Goal: Information Seeking & Learning: Learn about a topic

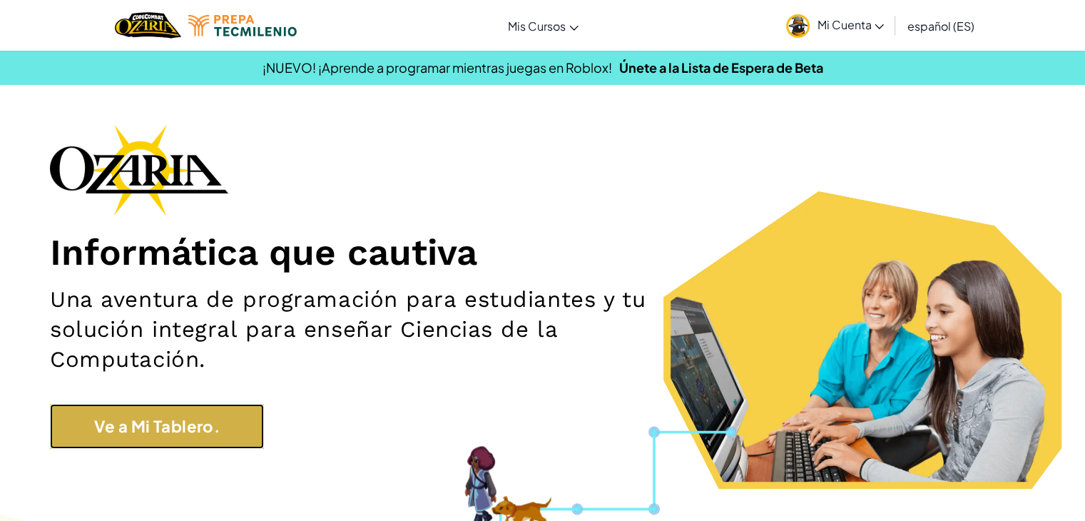
click at [185, 426] on link "Ve a Mi Tablero." at bounding box center [157, 426] width 214 height 45
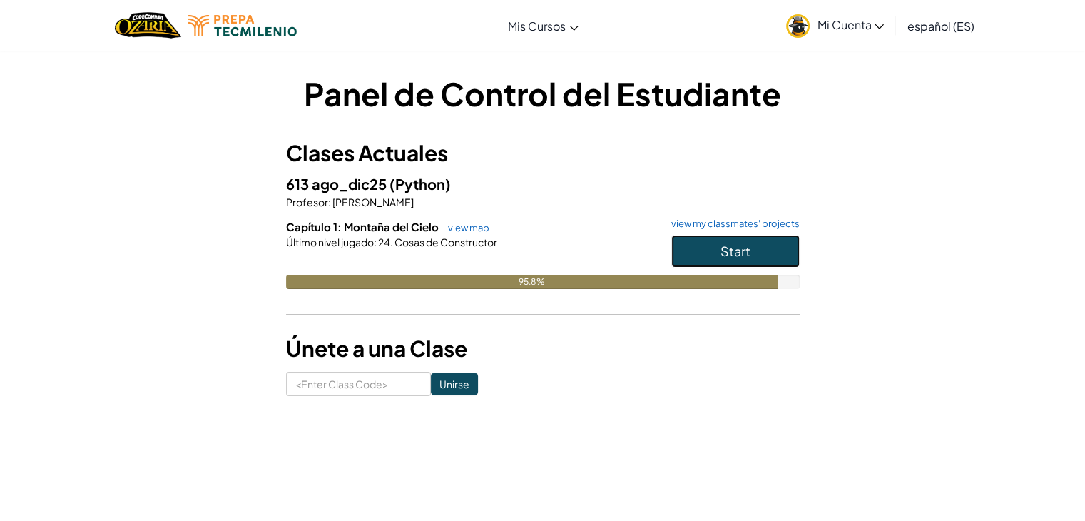
click at [735, 250] on span "Start" at bounding box center [735, 250] width 30 height 16
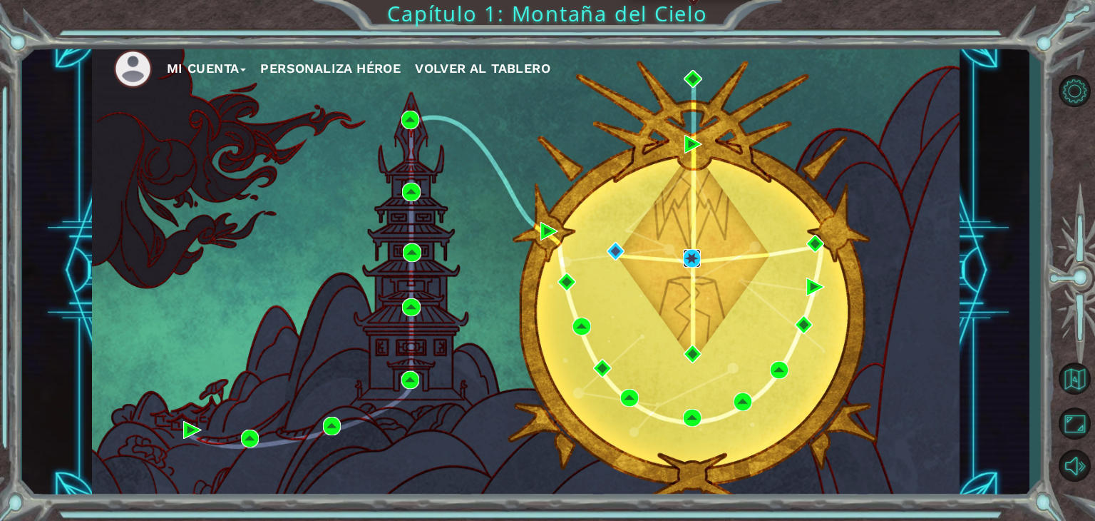
click at [697, 257] on img at bounding box center [692, 258] width 19 height 19
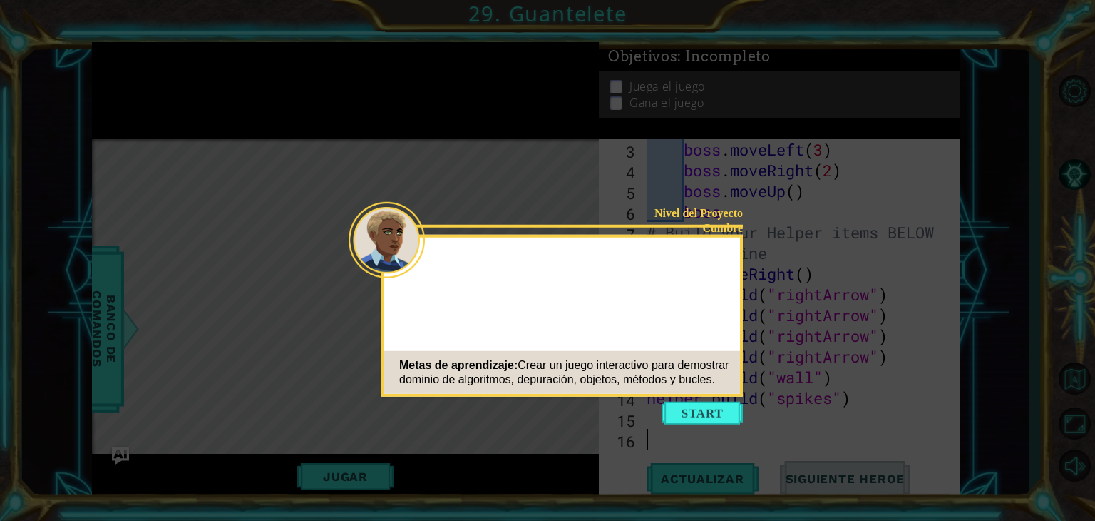
scroll to position [83, 0]
click at [682, 411] on button "Start" at bounding box center [702, 412] width 81 height 23
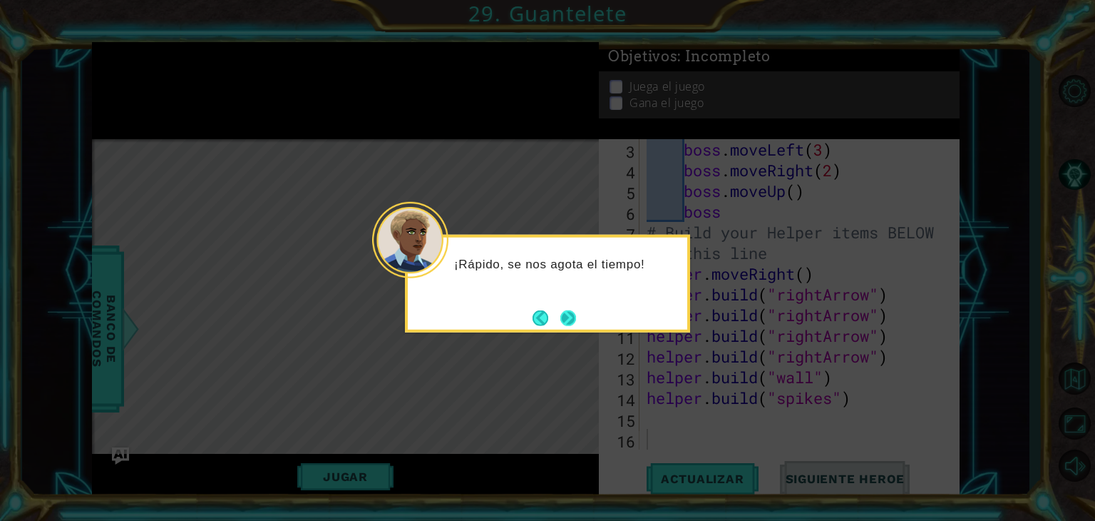
click at [574, 315] on button "Next" at bounding box center [569, 318] width 16 height 16
click at [565, 312] on button "Next" at bounding box center [569, 318] width 16 height 16
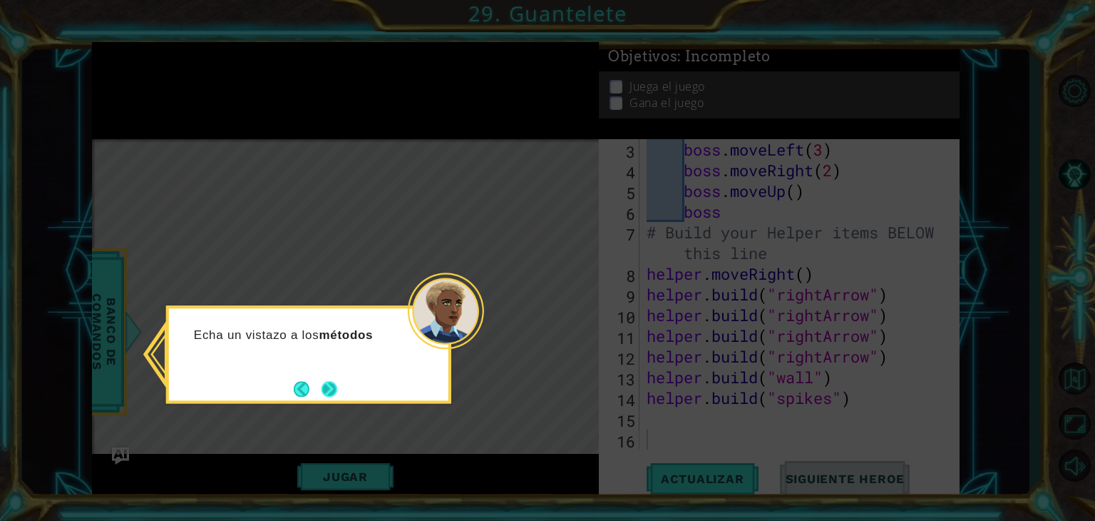
click at [325, 387] on button "Next" at bounding box center [330, 389] width 16 height 16
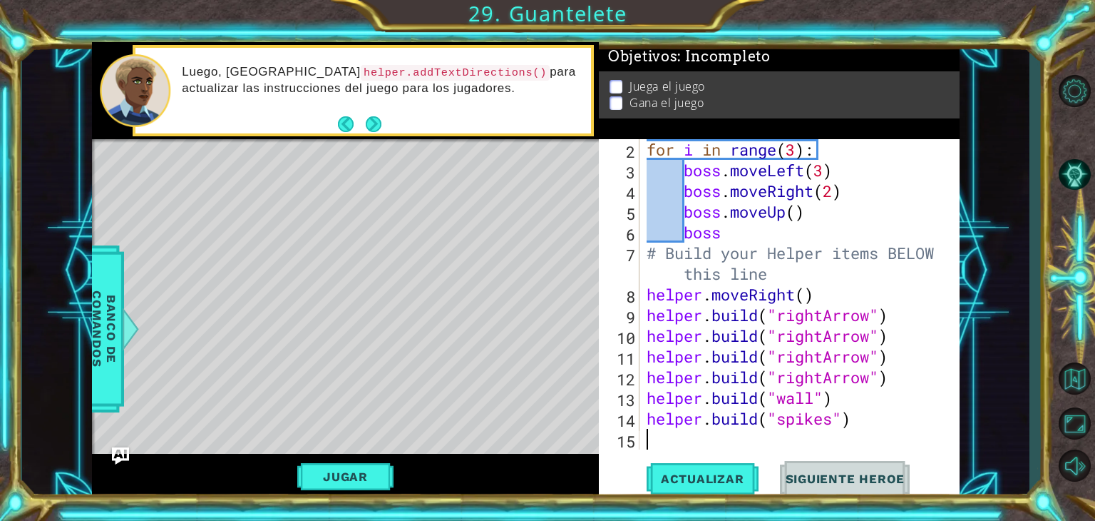
type textarea "[DOMAIN_NAME]("spikes")"
click at [710, 489] on button "Actualizar" at bounding box center [703, 479] width 112 height 36
click at [339, 462] on div "Jugar" at bounding box center [345, 477] width 507 height 46
click at [653, 439] on div "for i in range ( 3 ) : boss . moveLeft ( 3 ) boss . moveRight ( 2 ) boss . move…" at bounding box center [798, 315] width 309 height 352
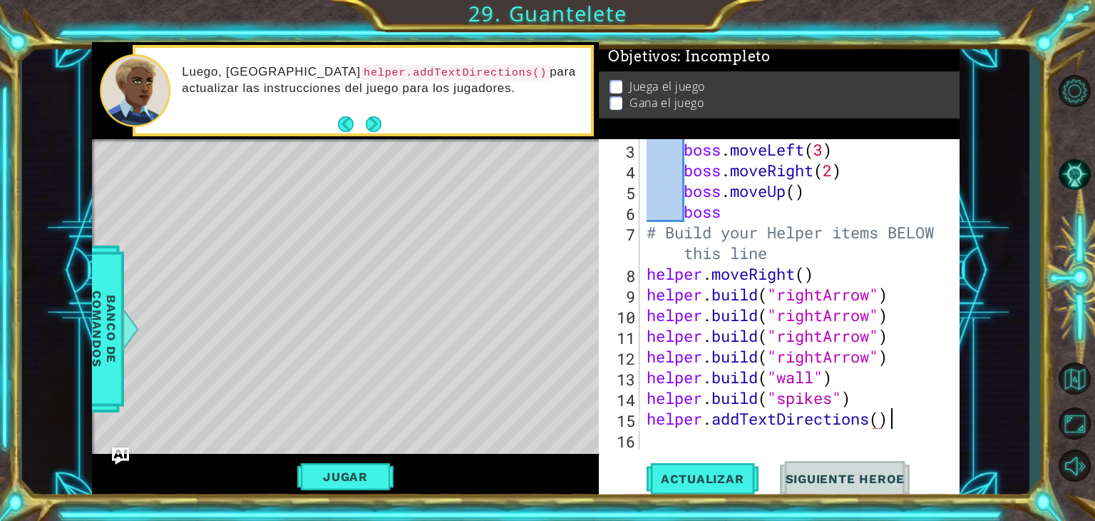
scroll to position [0, 10]
click at [705, 474] on span "Actualizar" at bounding box center [703, 478] width 112 height 14
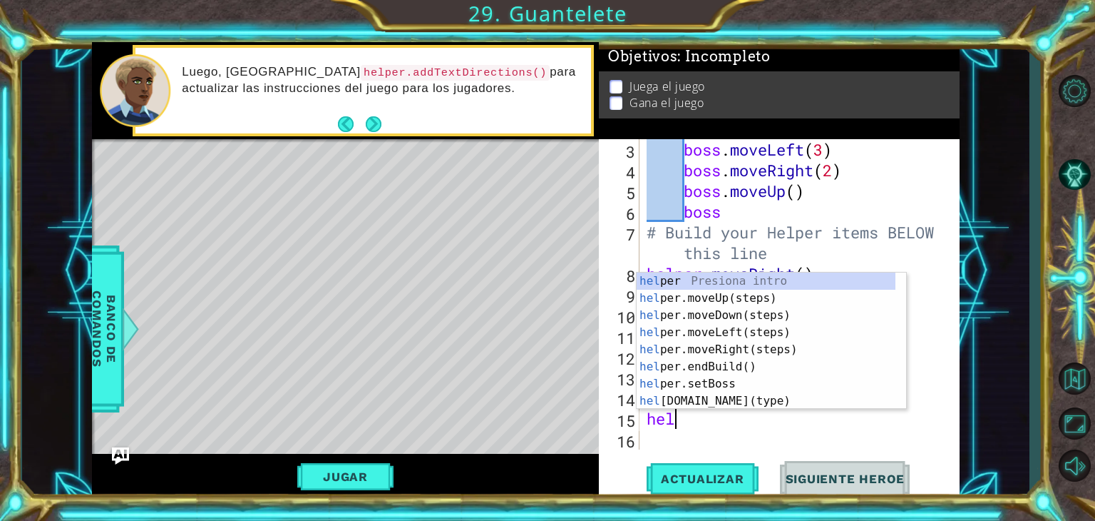
scroll to position [0, 0]
type textarea "h"
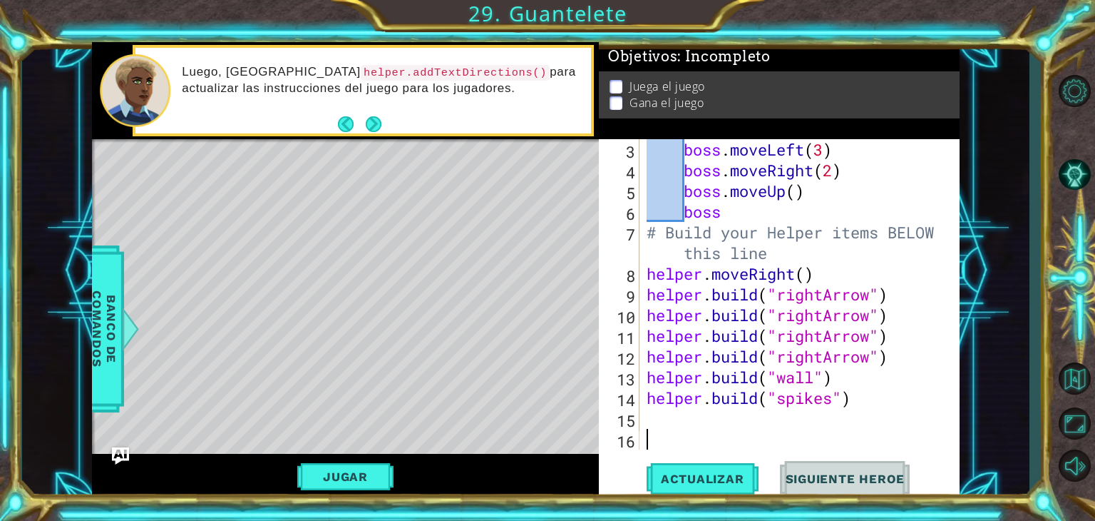
click at [723, 440] on div "boss . moveLeft ( 3 ) boss . moveRight ( 2 ) boss . moveUp ( ) boss # Build you…" at bounding box center [798, 315] width 309 height 352
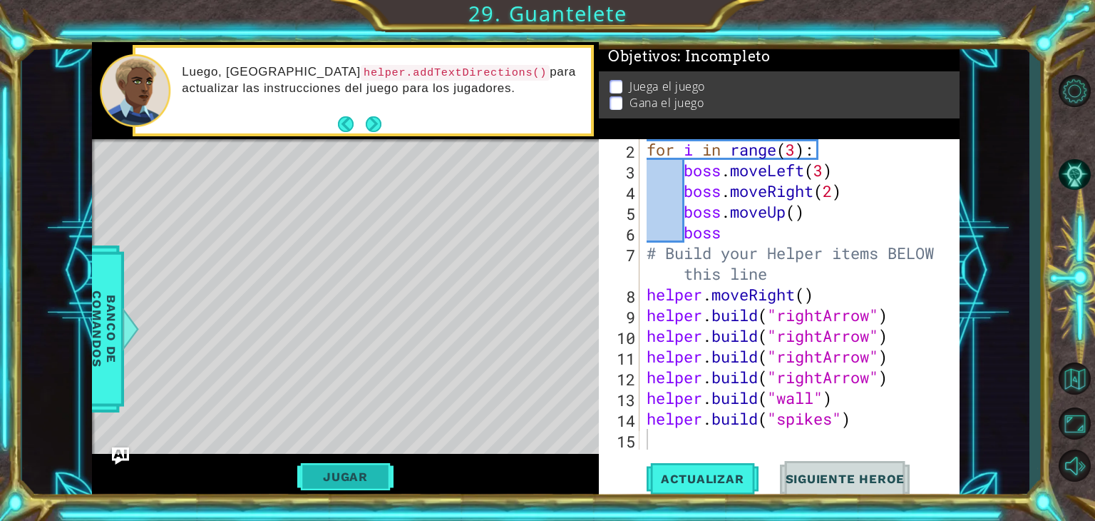
click at [373, 468] on button "Jugar" at bounding box center [345, 476] width 96 height 27
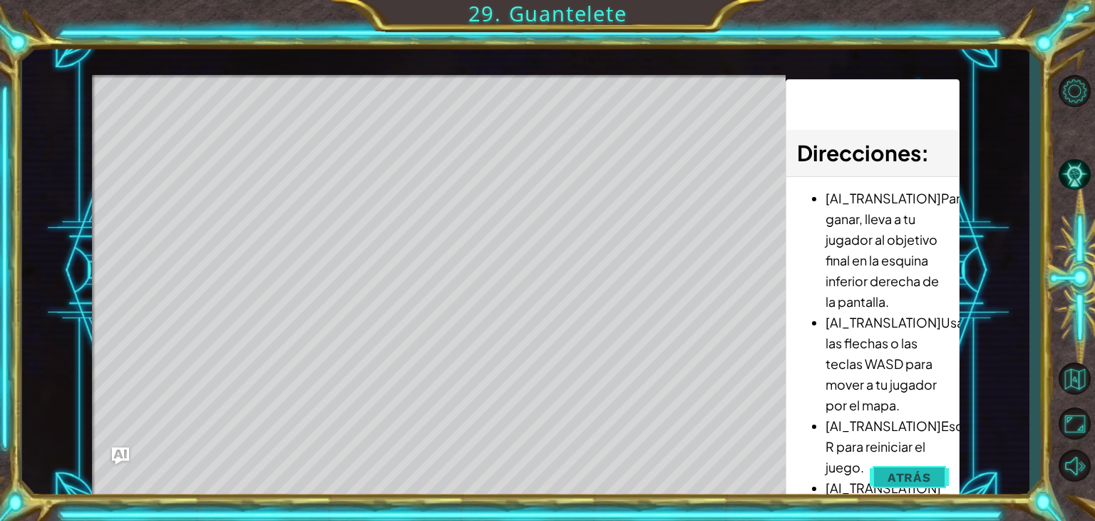
click at [899, 480] on span "Atrás" at bounding box center [910, 477] width 44 height 14
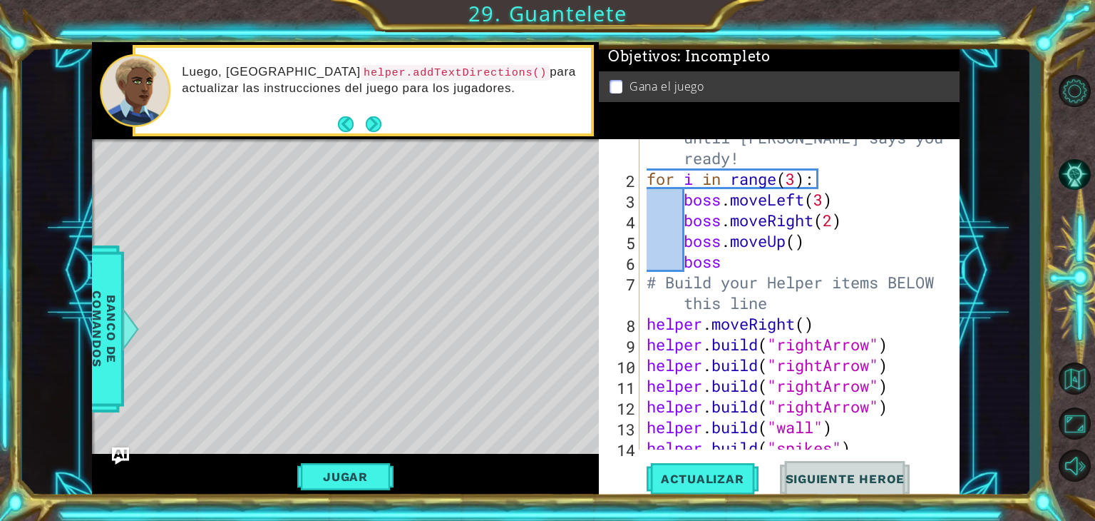
scroll to position [33, 0]
click at [820, 242] on div "# Don't touch the boss code until [PERSON_NAME] says you're ready! for i in ran…" at bounding box center [798, 302] width 309 height 393
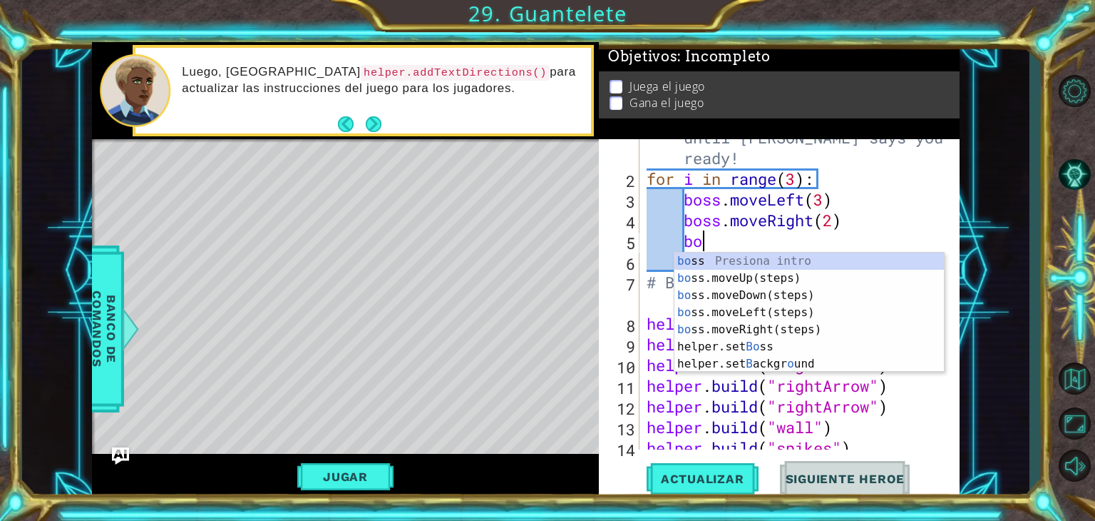
type textarea "b"
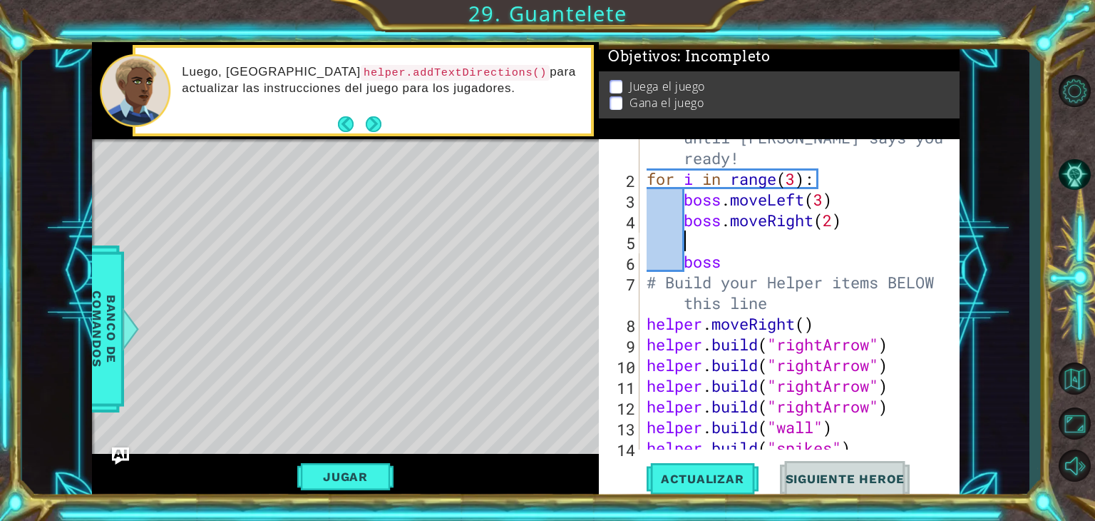
type textarea "}"
click at [752, 263] on div "# Don't touch the boss code until [PERSON_NAME] says you're ready! for i in ran…" at bounding box center [798, 302] width 309 height 393
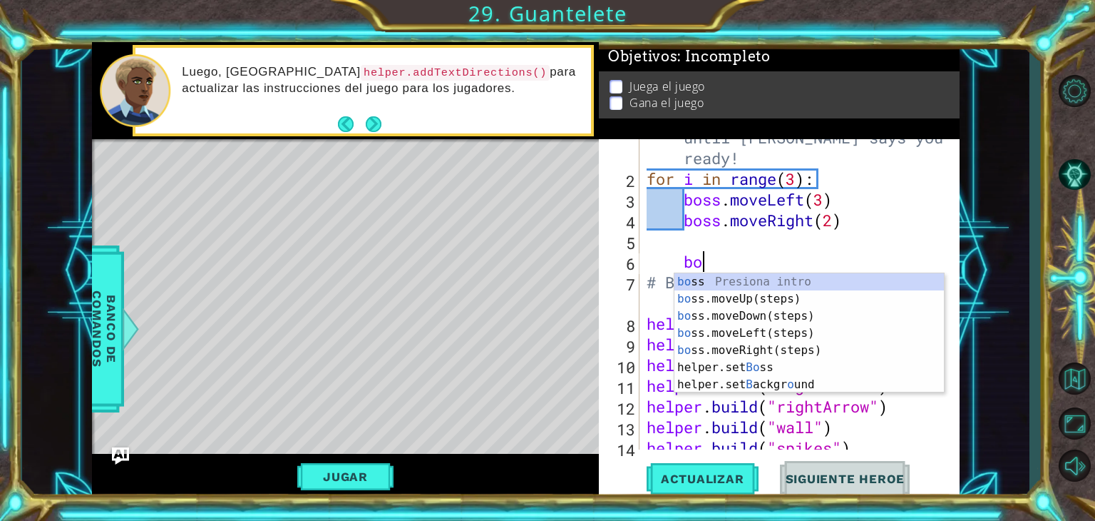
type textarea "b"
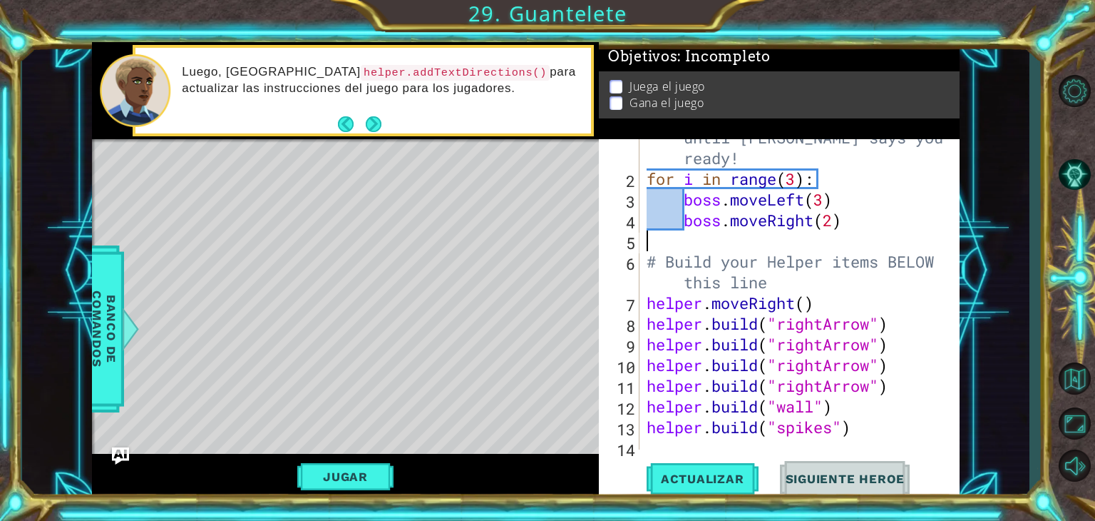
scroll to position [20, 0]
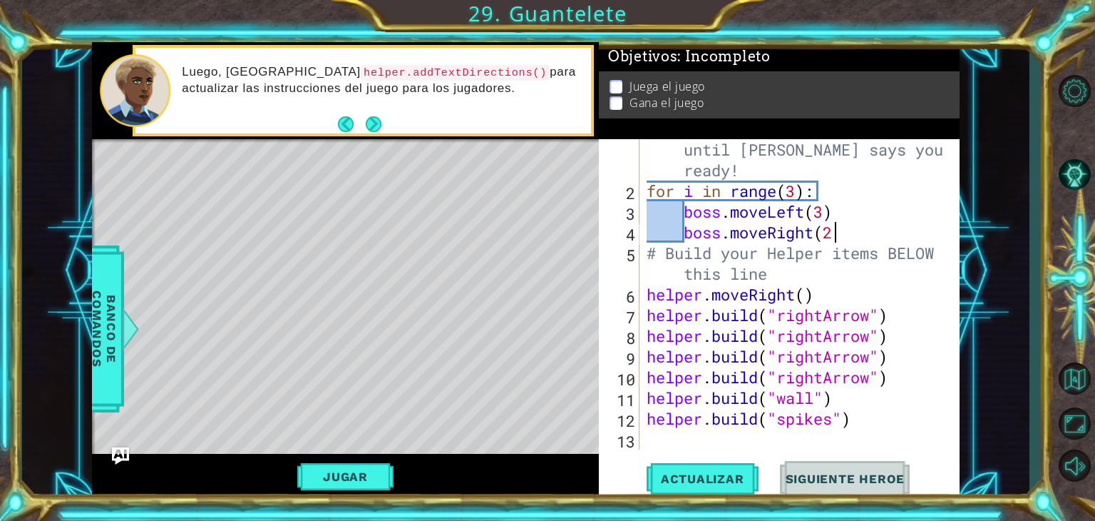
type textarea "boss.moveRight(2)"
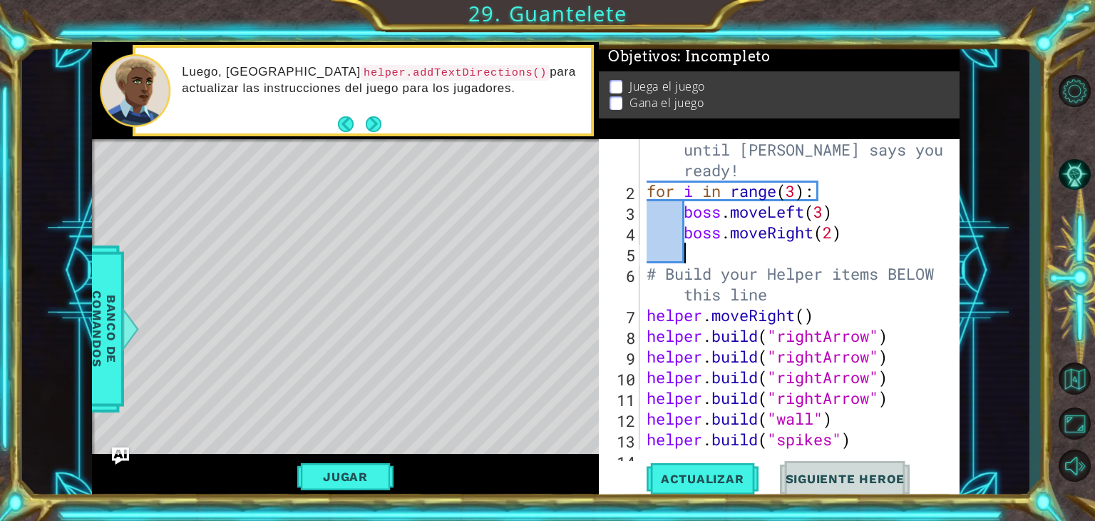
click at [834, 235] on div "# Don't touch the boss code until [PERSON_NAME] says you're ready! for i in ran…" at bounding box center [798, 314] width 309 height 393
type textarea "boss.moveRight()"
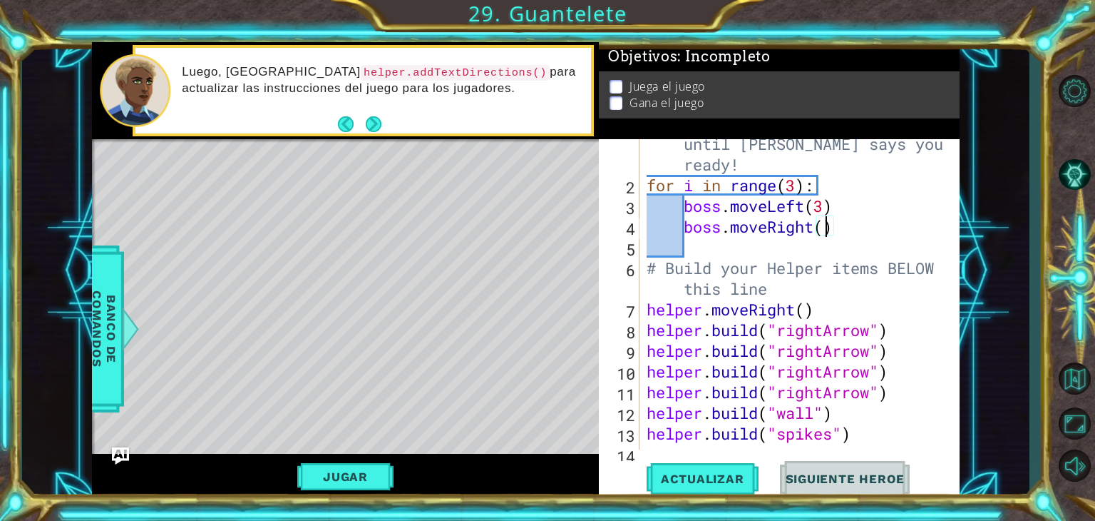
scroll to position [41, 0]
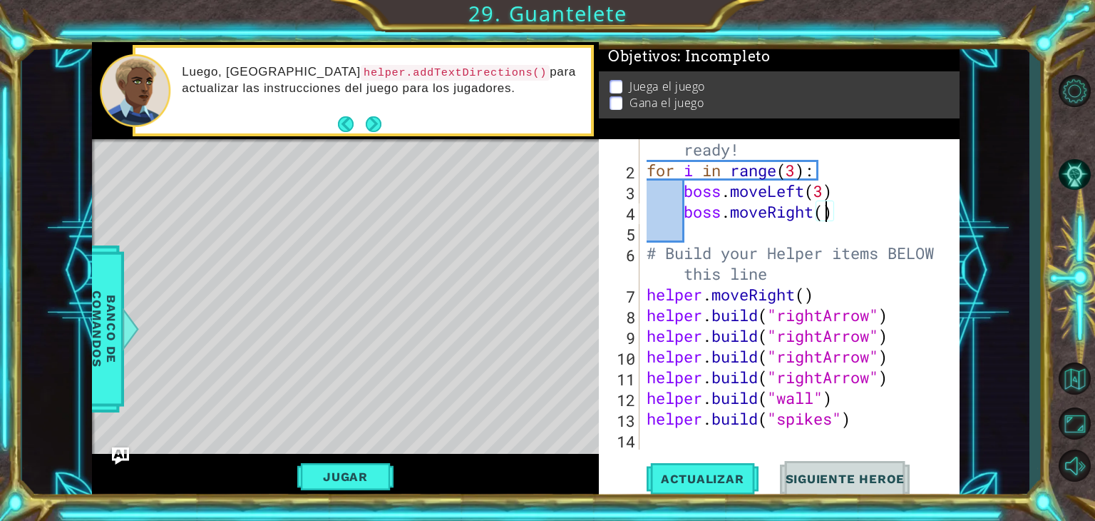
click at [682, 237] on div "# Don't touch the boss code until [PERSON_NAME] says you're ready! for i in ran…" at bounding box center [798, 294] width 309 height 393
click at [701, 480] on span "Actualizar" at bounding box center [703, 478] width 112 height 14
click at [357, 478] on button "Jugar" at bounding box center [345, 476] width 96 height 27
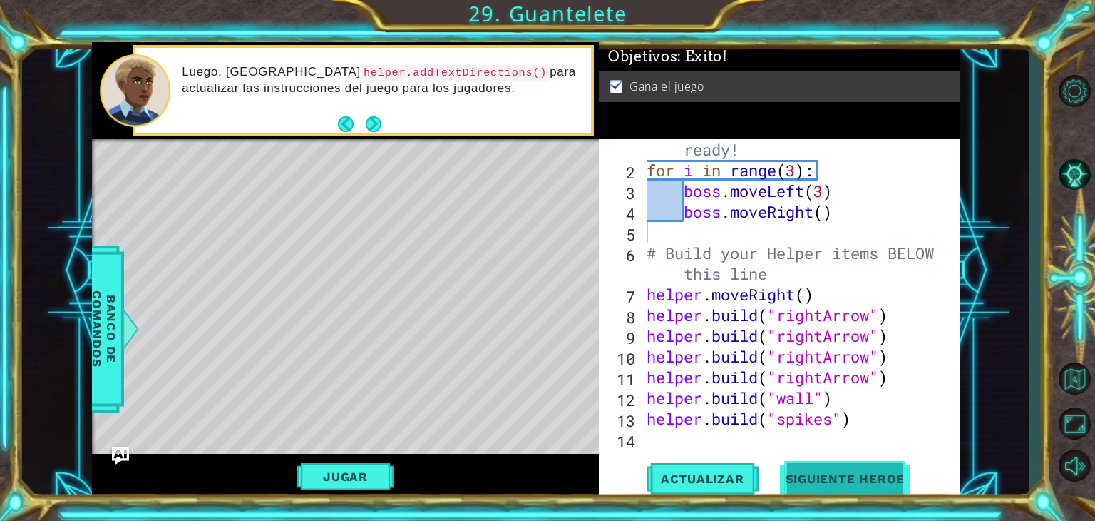
click at [890, 469] on button "Siguiente Heroe" at bounding box center [846, 479] width 148 height 36
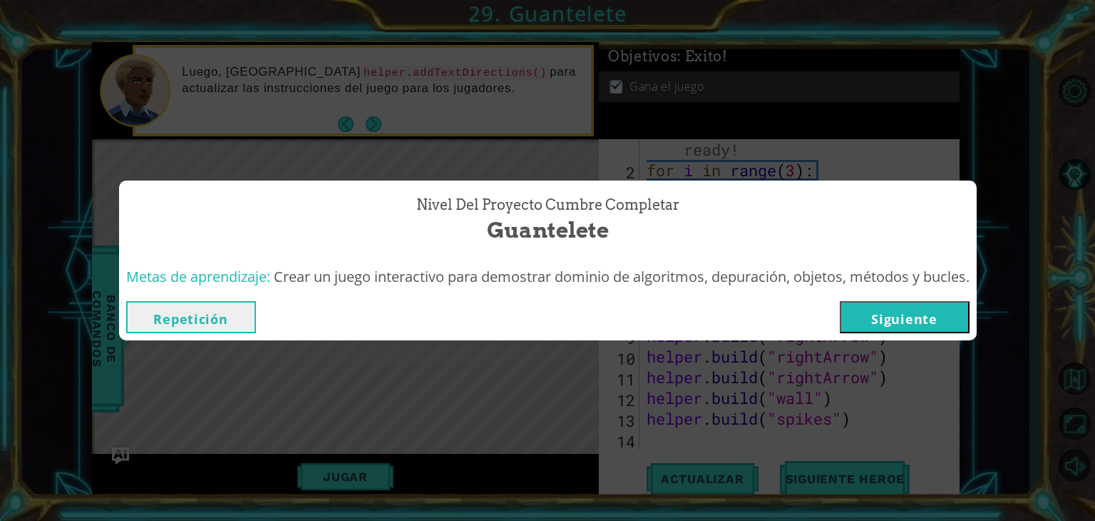
click at [892, 319] on button "Siguiente" at bounding box center [905, 317] width 130 height 32
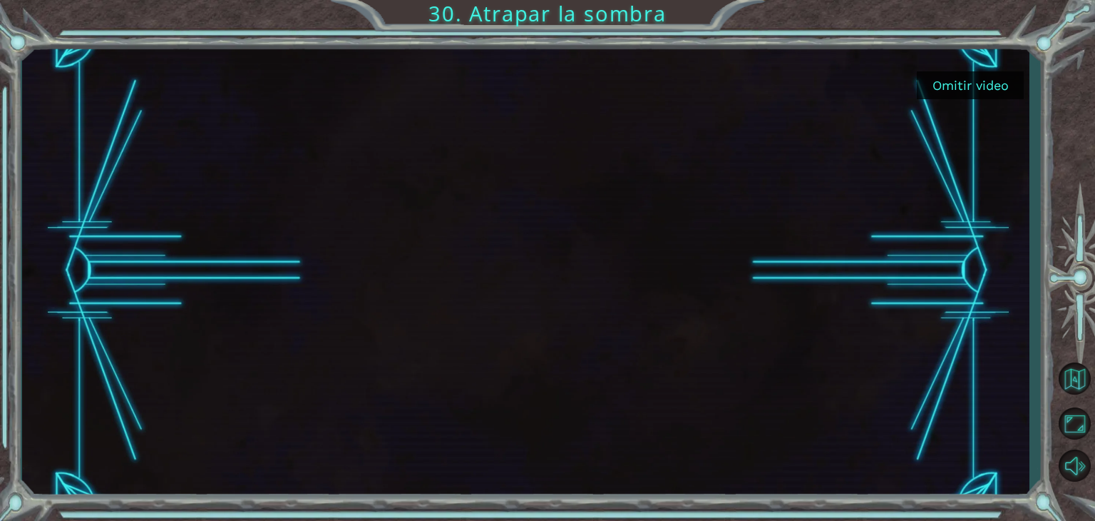
click at [970, 86] on button "Omitir video" at bounding box center [970, 85] width 107 height 28
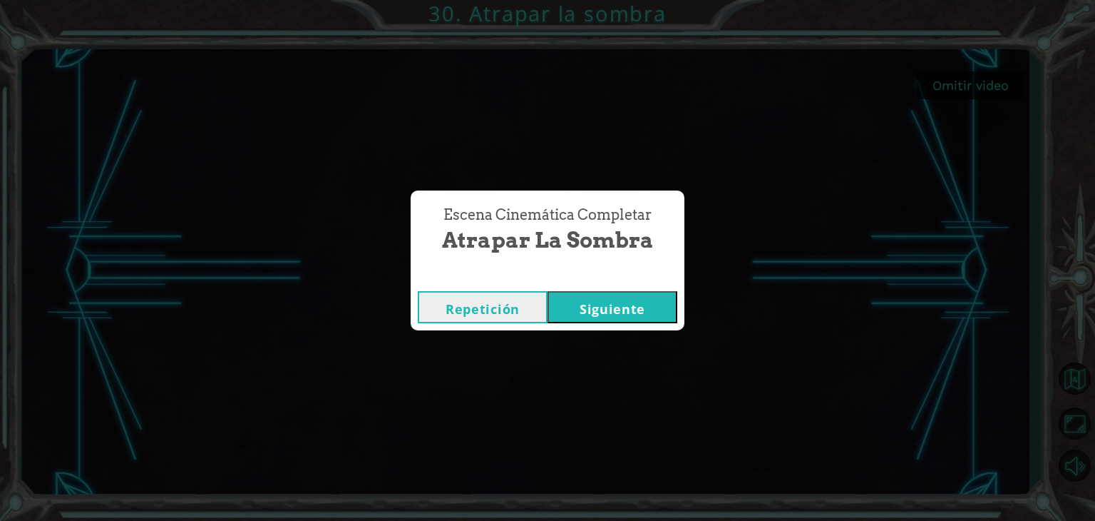
click at [637, 296] on button "Siguiente" at bounding box center [613, 307] width 130 height 32
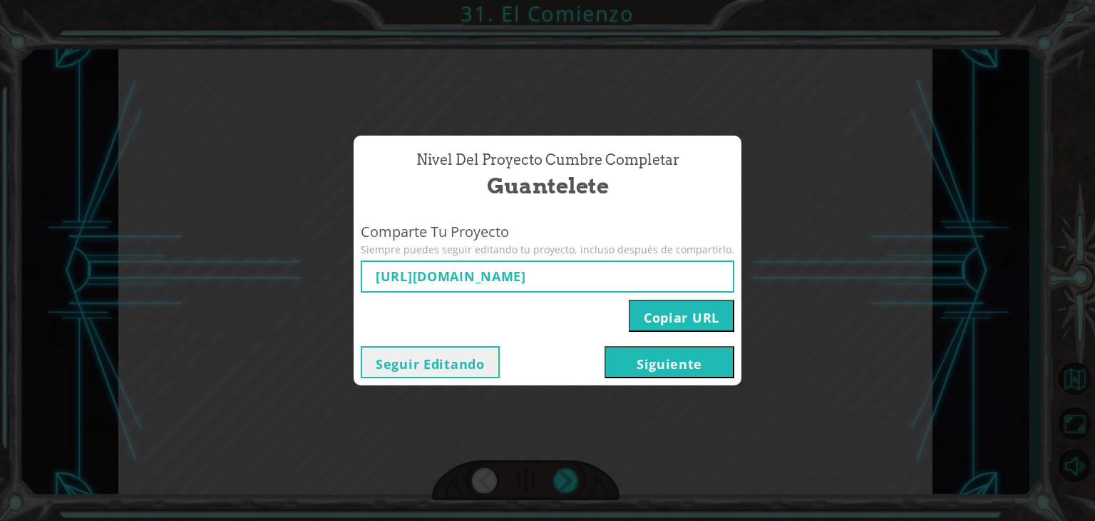
type input "[URL][DOMAIN_NAME]"
click at [639, 363] on button "Siguiente" at bounding box center [670, 362] width 130 height 32
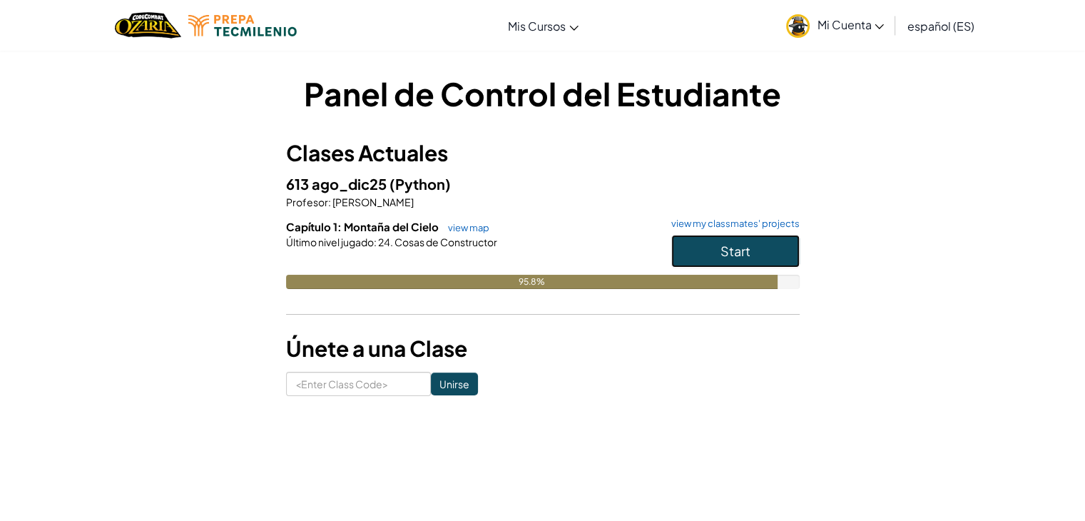
click at [741, 245] on span "Start" at bounding box center [735, 250] width 30 height 16
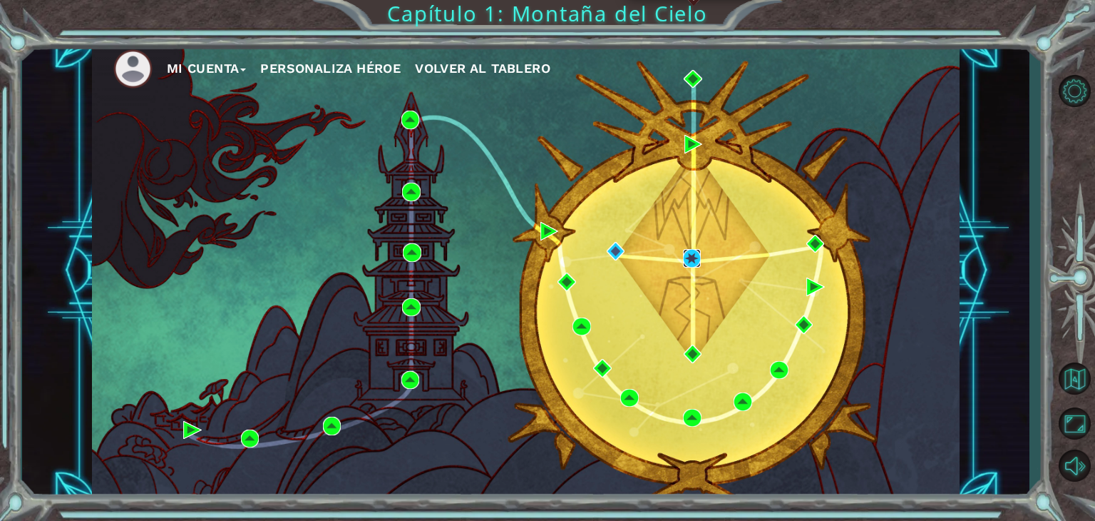
click at [691, 252] on img at bounding box center [692, 258] width 19 height 19
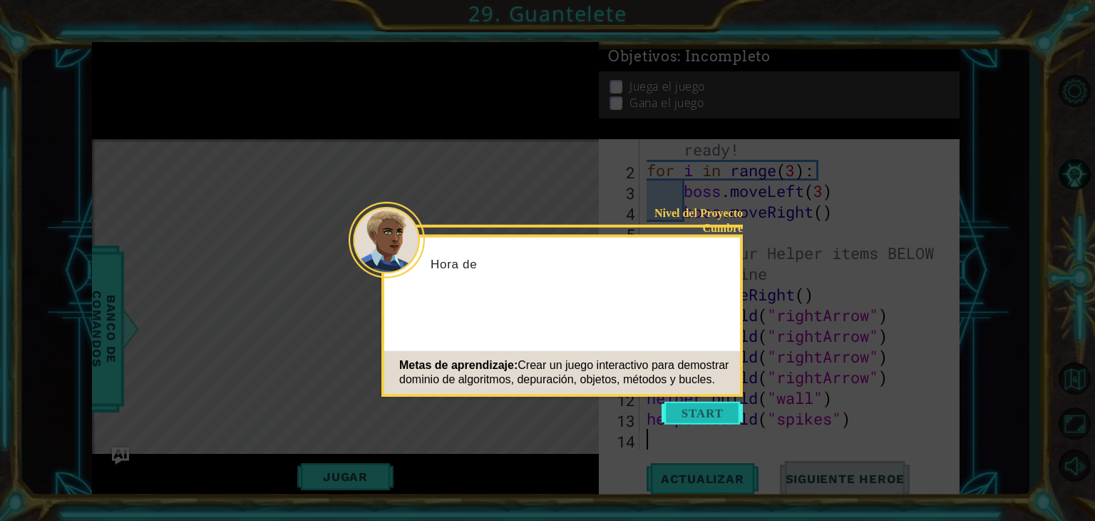
scroll to position [41, 0]
click at [696, 409] on button "Start" at bounding box center [702, 412] width 81 height 23
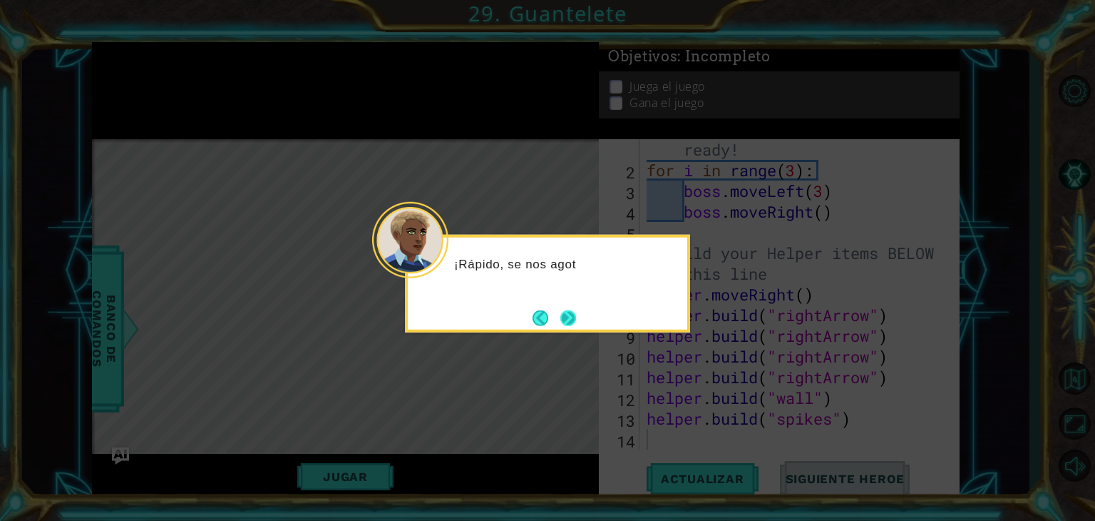
click at [564, 310] on button "Next" at bounding box center [569, 318] width 16 height 16
click at [566, 310] on button "Next" at bounding box center [569, 318] width 16 height 16
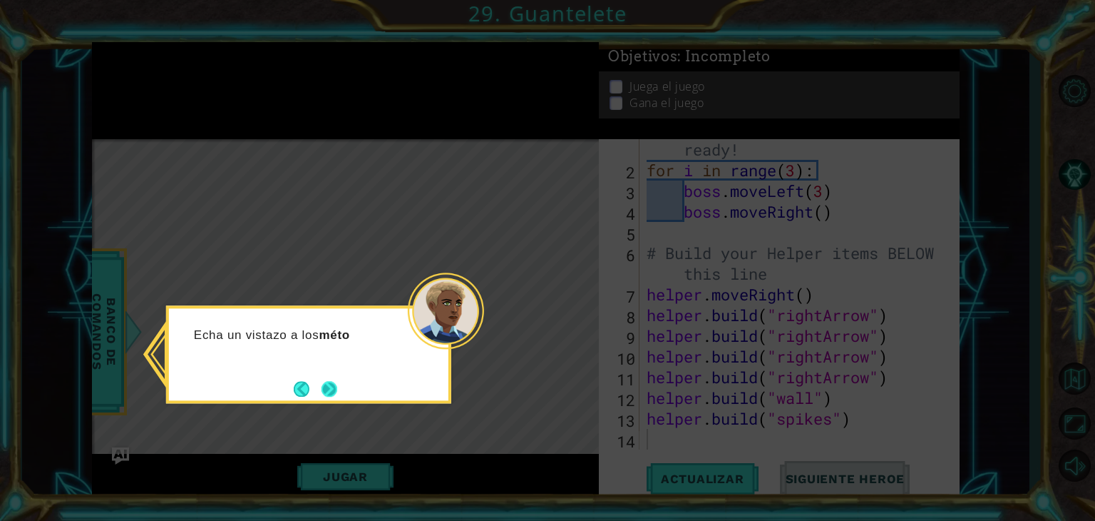
click at [331, 382] on button "Next" at bounding box center [330, 389] width 16 height 16
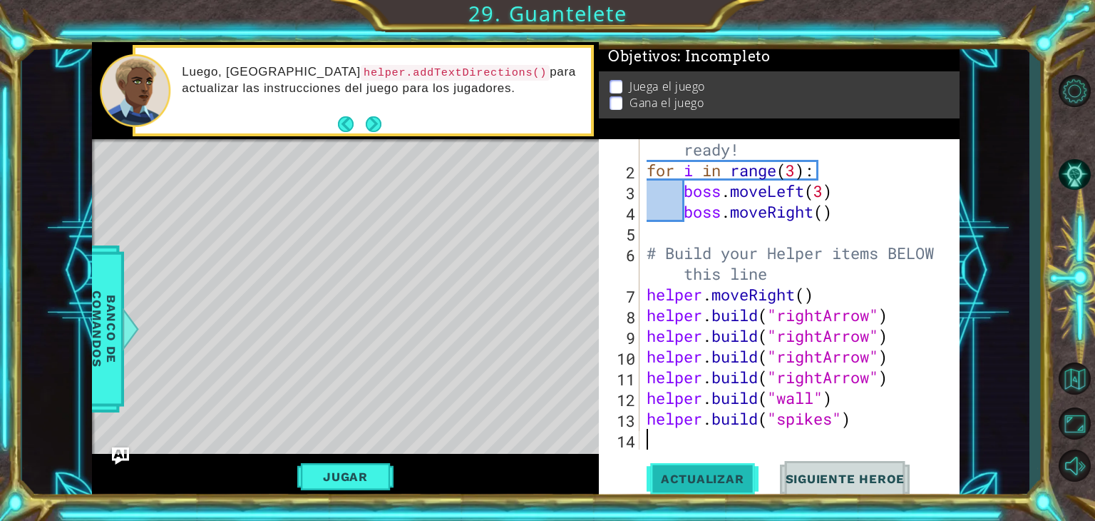
click at [732, 470] on button "Actualizar" at bounding box center [703, 479] width 112 height 36
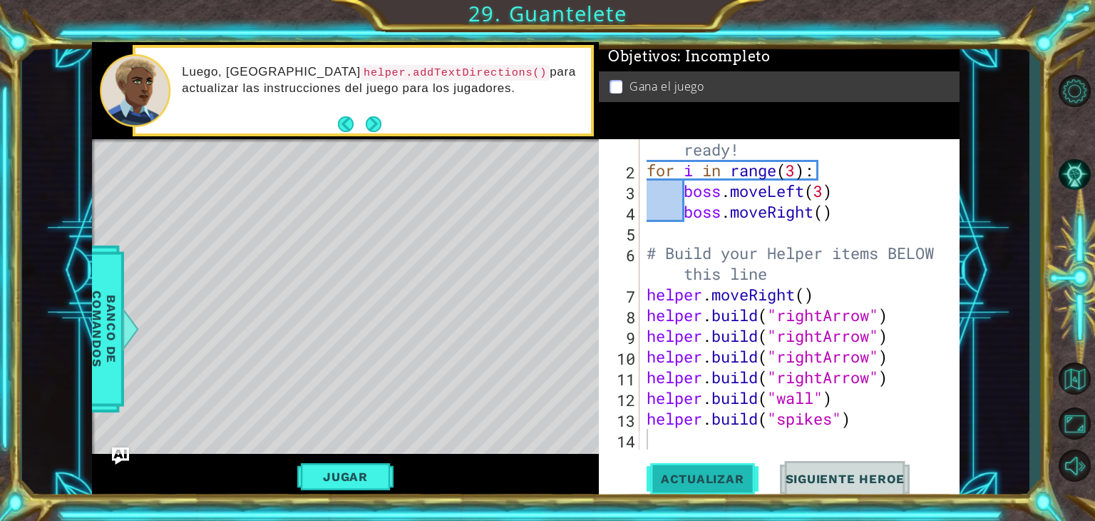
click at [726, 479] on span "Actualizar" at bounding box center [703, 478] width 112 height 14
click at [363, 462] on div "Jugar" at bounding box center [345, 477] width 507 height 46
click at [363, 470] on button "Jugar" at bounding box center [345, 476] width 96 height 27
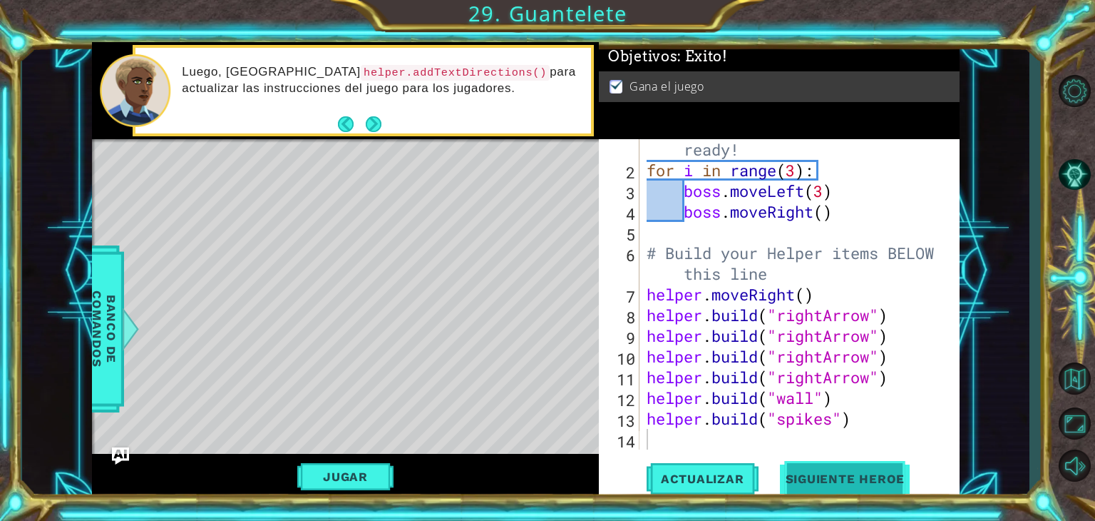
click at [839, 480] on span "Siguiente Heroe" at bounding box center [846, 479] width 148 height 14
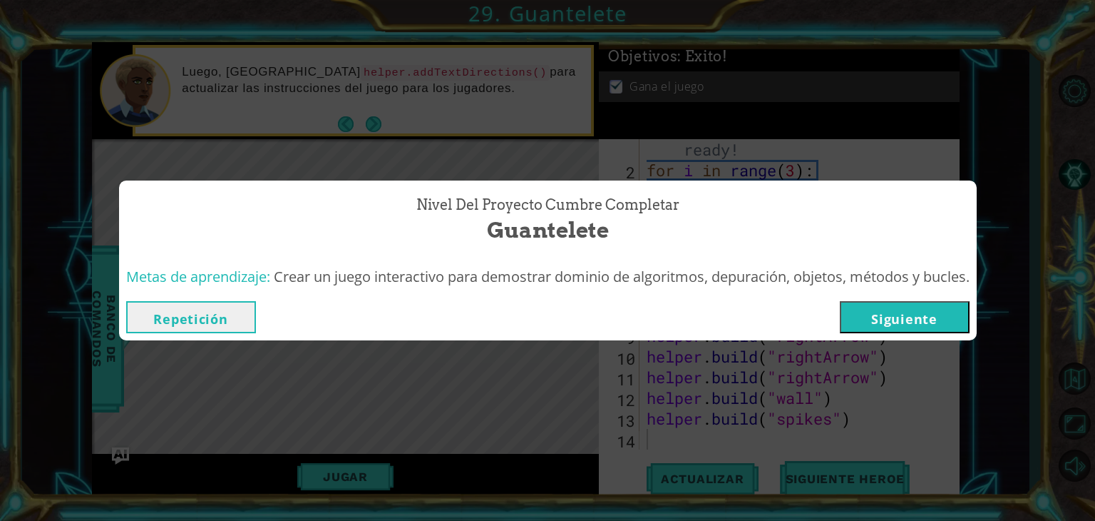
click at [892, 321] on button "Siguiente" at bounding box center [905, 317] width 130 height 32
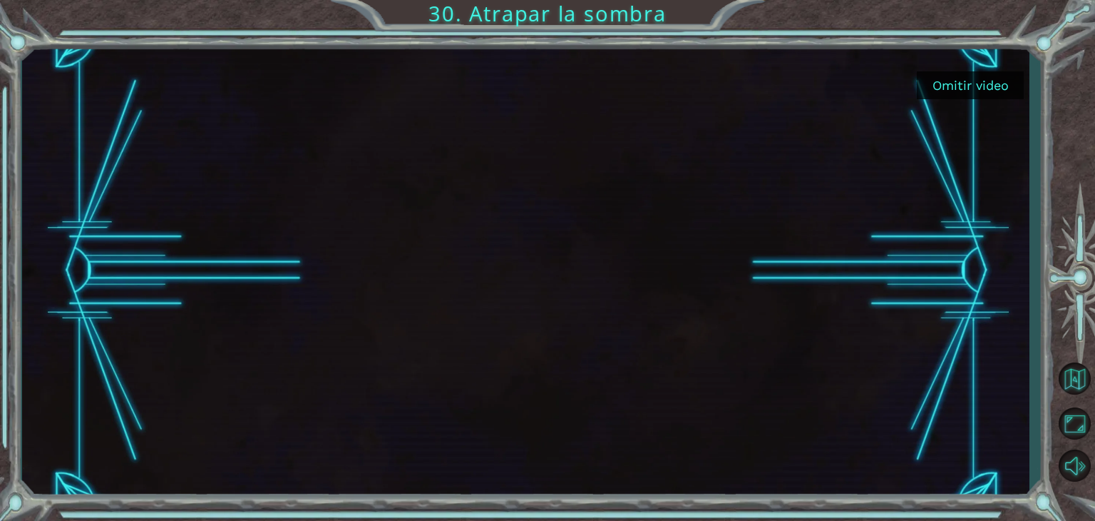
click at [976, 80] on button "Omitir video" at bounding box center [970, 85] width 107 height 28
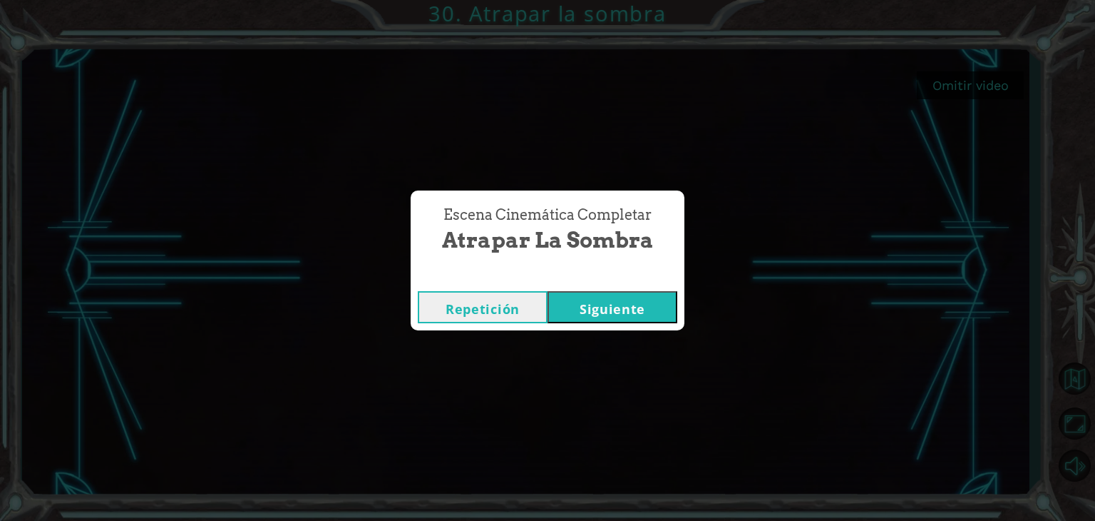
click at [645, 316] on button "Siguiente" at bounding box center [613, 307] width 130 height 32
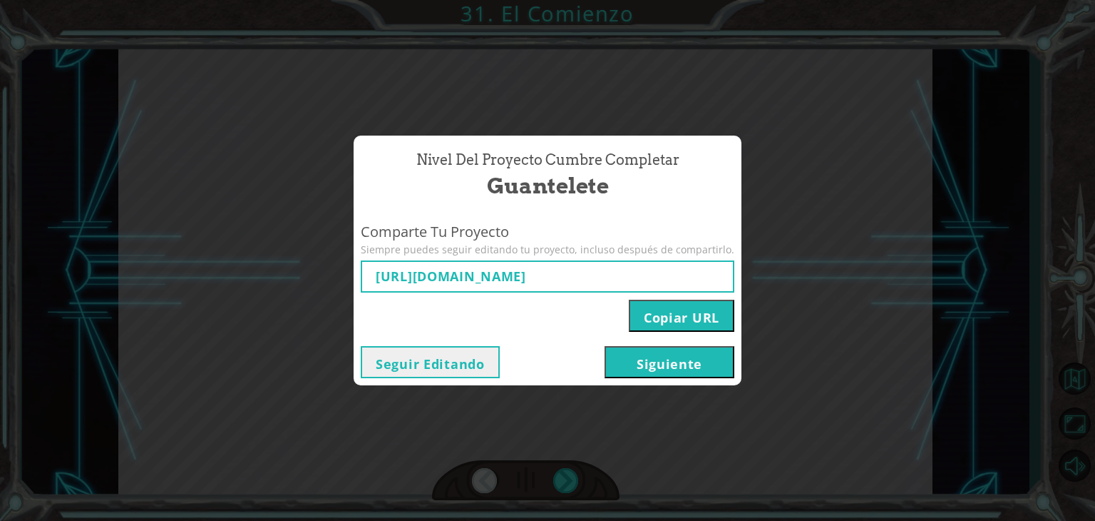
type input "[URL][DOMAIN_NAME]"
click at [656, 367] on button "Siguiente" at bounding box center [670, 362] width 130 height 32
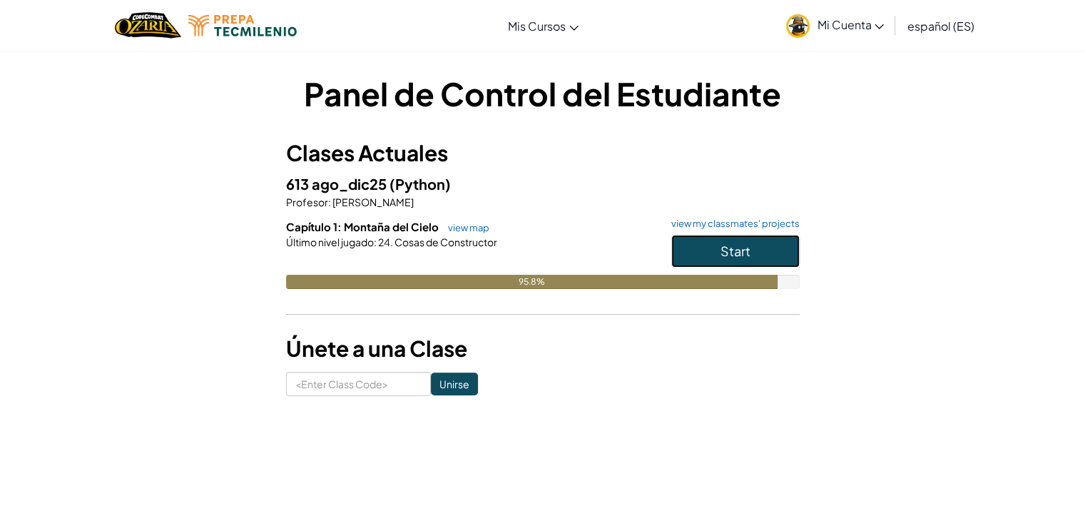
click at [723, 240] on button "Start" at bounding box center [735, 251] width 128 height 33
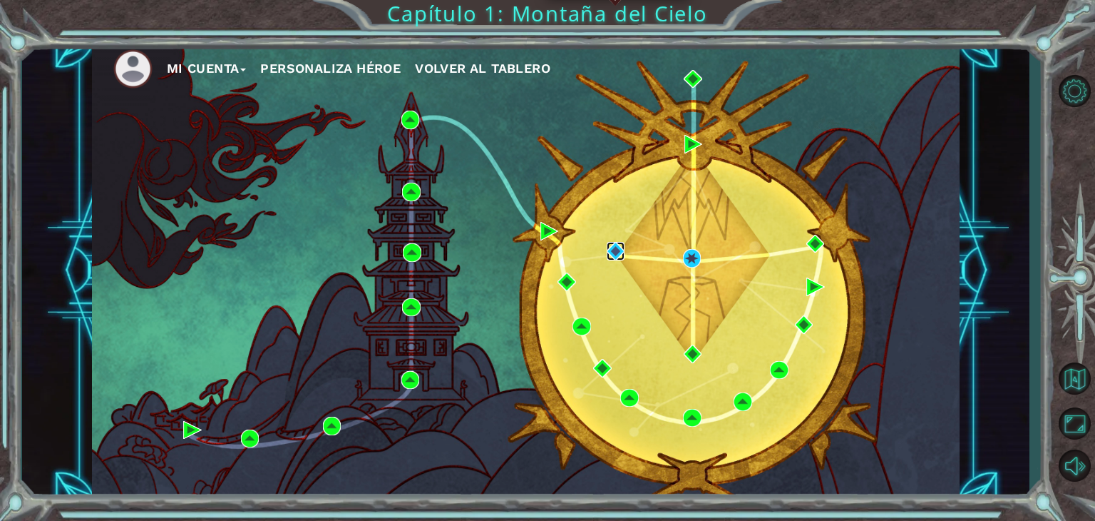
click at [613, 246] on img at bounding box center [616, 251] width 19 height 19
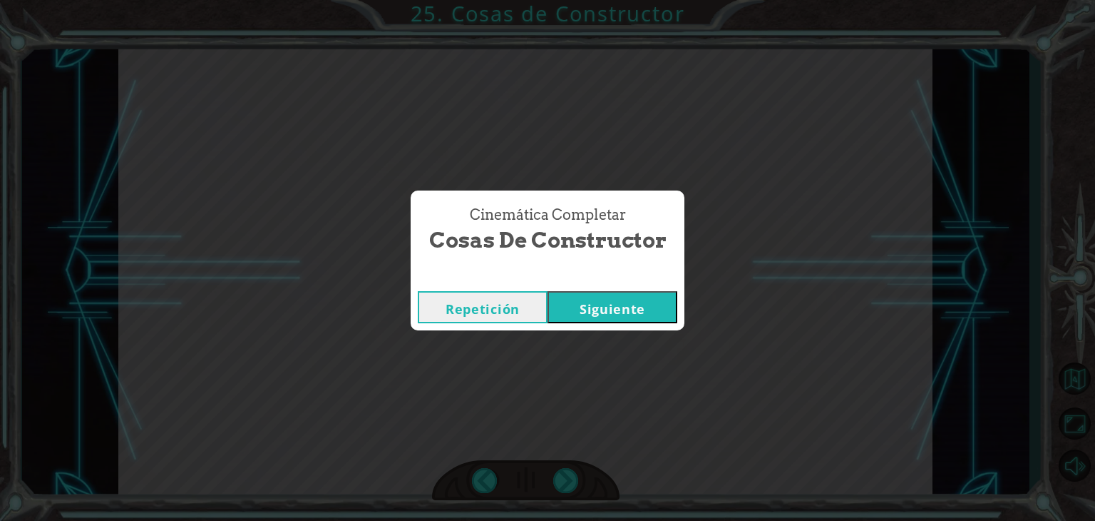
click at [617, 312] on button "Siguiente" at bounding box center [613, 307] width 130 height 32
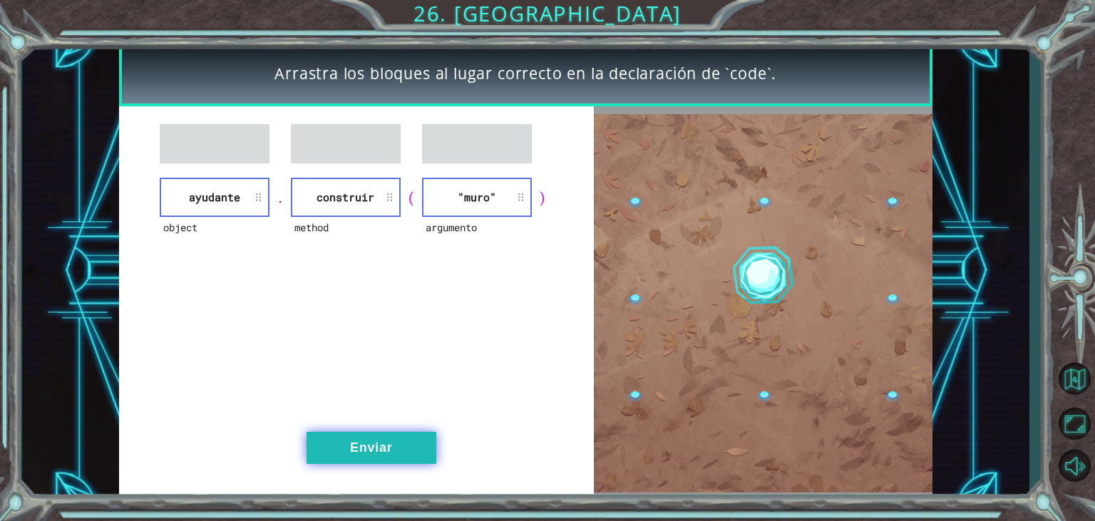
click at [352, 445] on button "Enviar" at bounding box center [372, 447] width 130 height 32
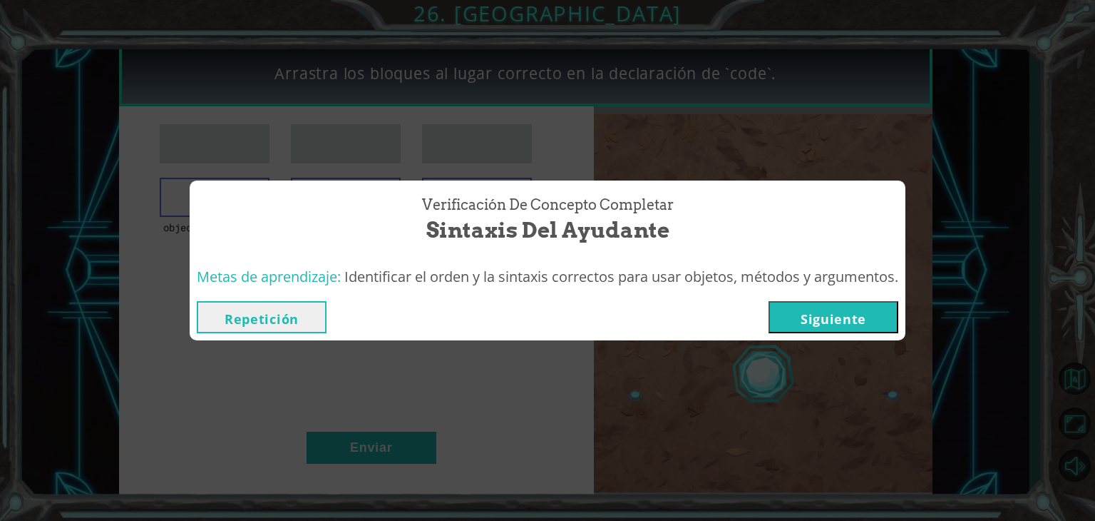
click at [809, 327] on button "Siguiente" at bounding box center [834, 317] width 130 height 32
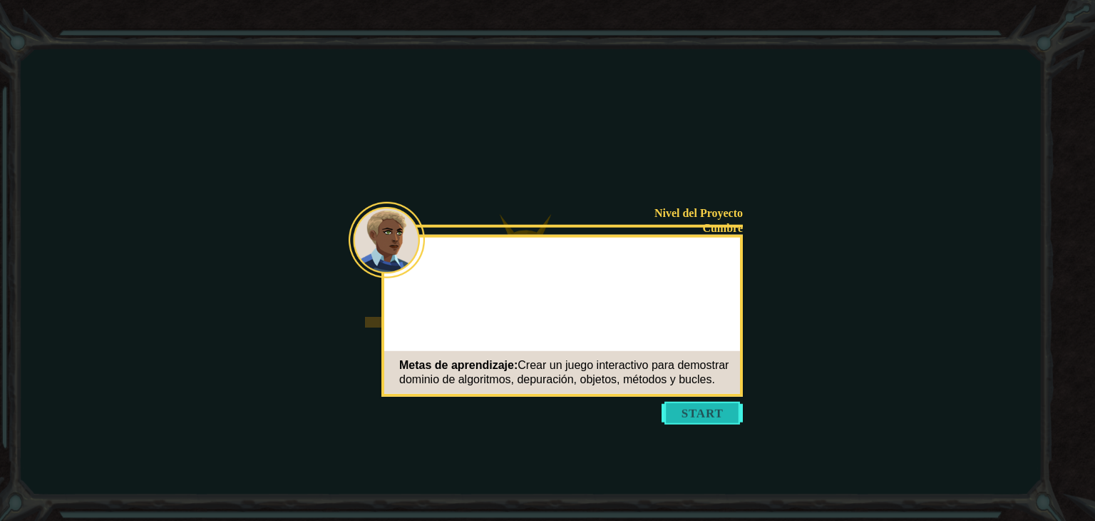
click at [717, 409] on button "Start" at bounding box center [702, 412] width 81 height 23
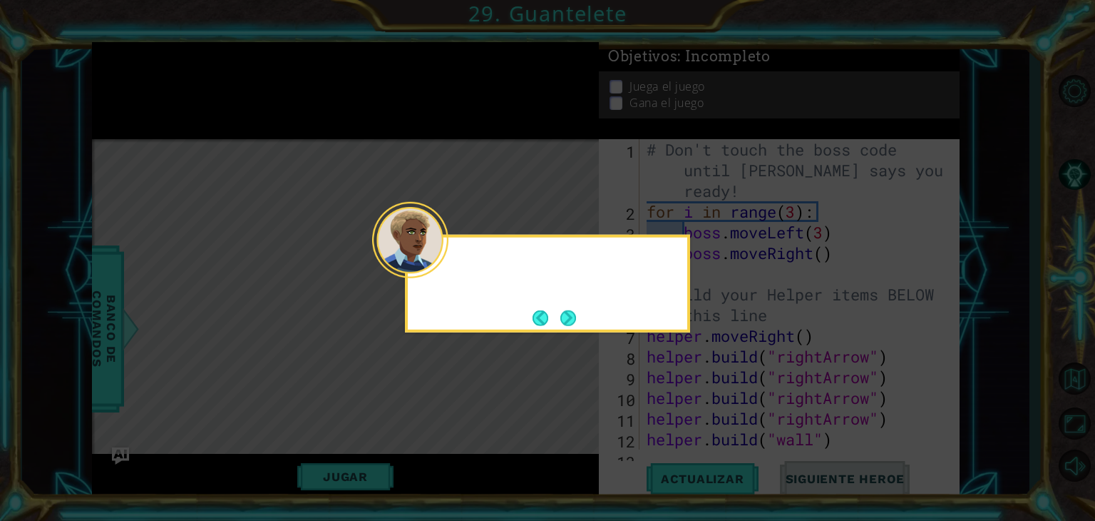
click at [448, 264] on div at bounding box center [410, 240] width 76 height 76
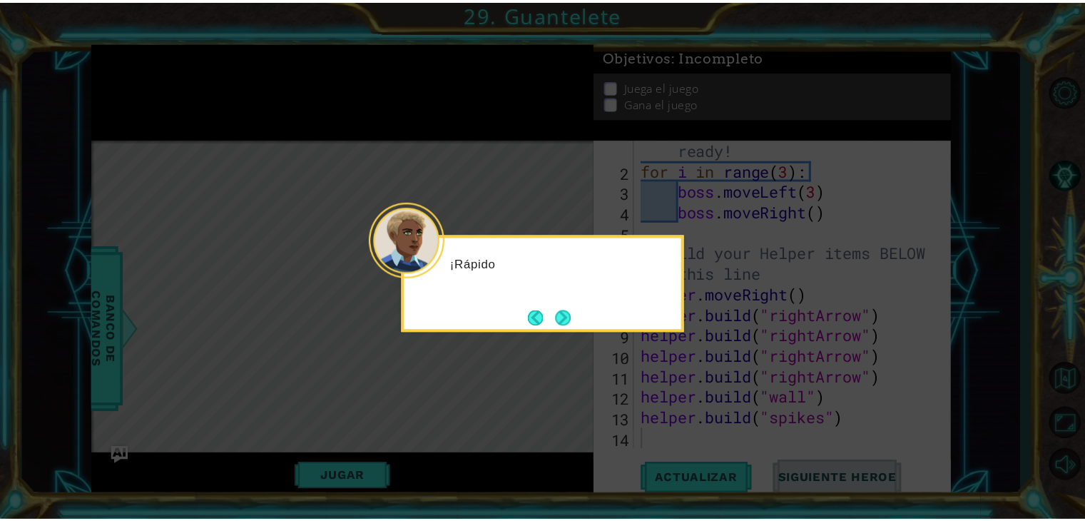
scroll to position [41, 0]
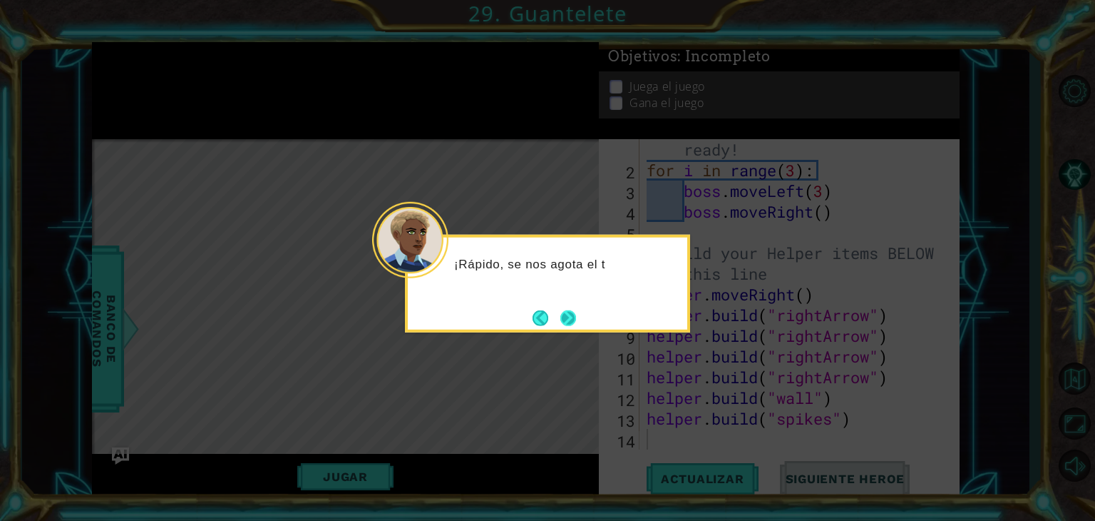
click at [573, 319] on button "Next" at bounding box center [569, 318] width 16 height 16
click at [576, 311] on button "Next" at bounding box center [569, 318] width 16 height 16
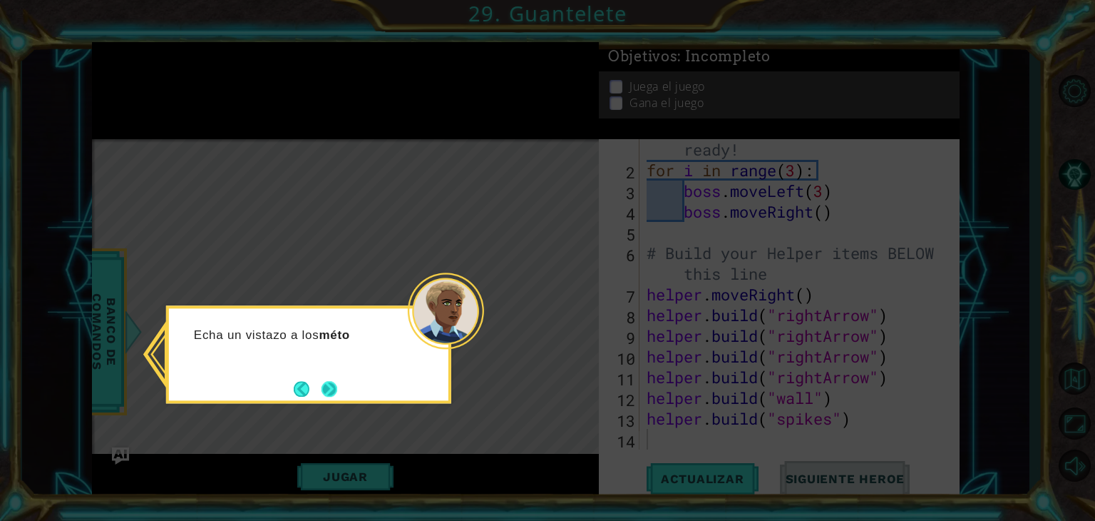
click at [322, 392] on button "Next" at bounding box center [330, 389] width 16 height 16
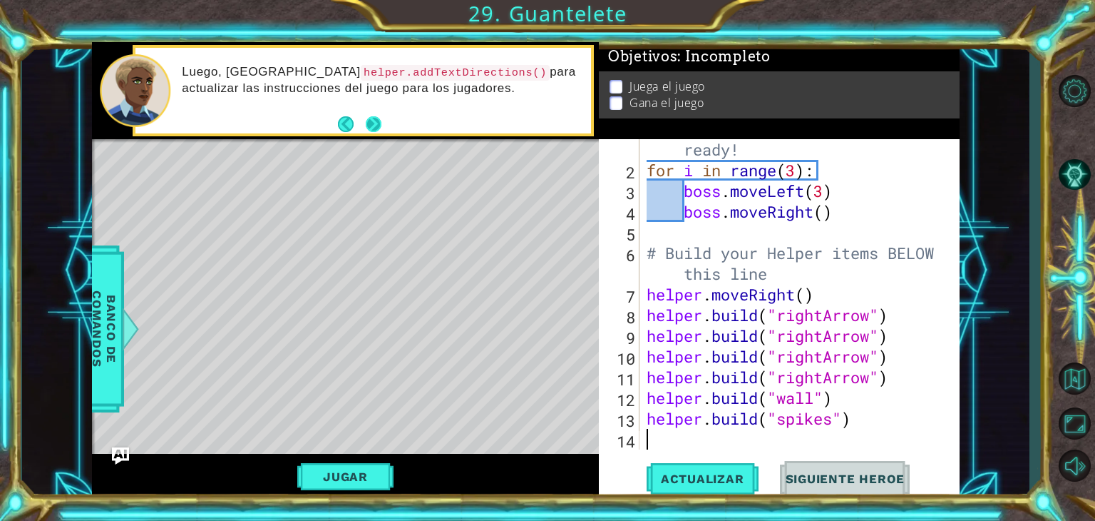
click at [369, 117] on button "Next" at bounding box center [374, 124] width 16 height 16
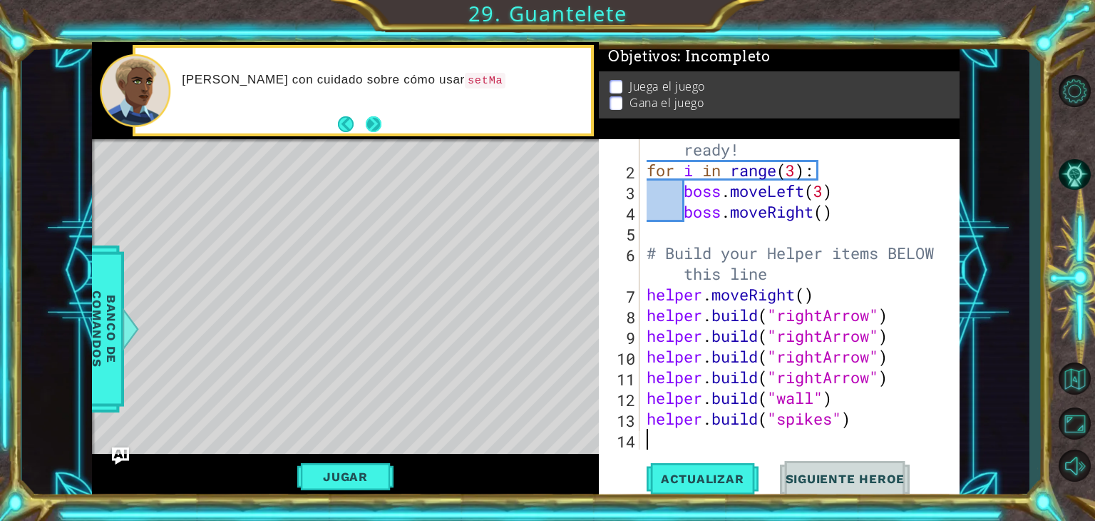
click at [369, 116] on button "Next" at bounding box center [374, 124] width 16 height 16
click at [357, 463] on button "Jugar" at bounding box center [345, 476] width 96 height 27
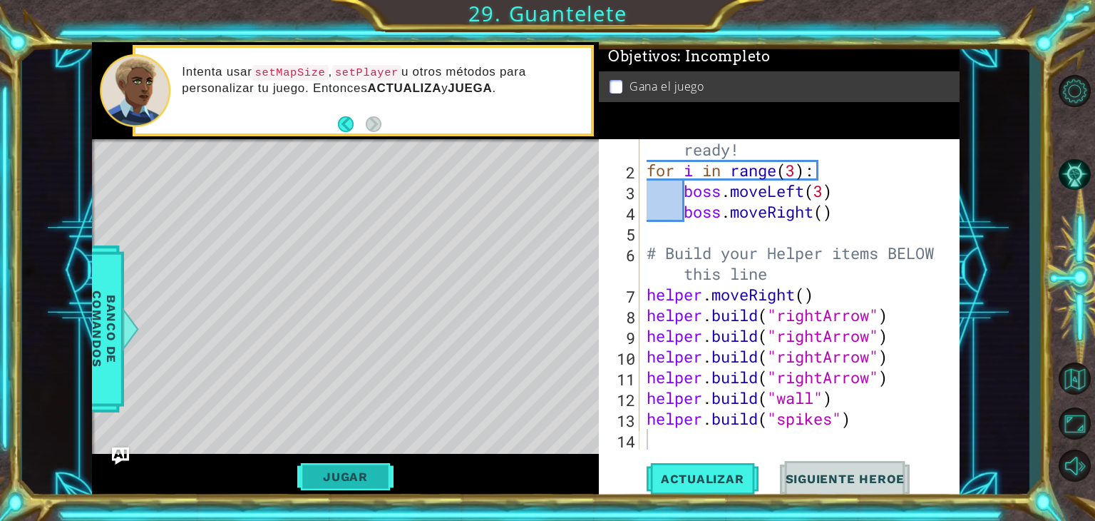
drag, startPoint x: 357, startPoint y: 463, endPoint x: 340, endPoint y: 476, distance: 21.8
click at [340, 476] on button "Jugar" at bounding box center [345, 476] width 96 height 27
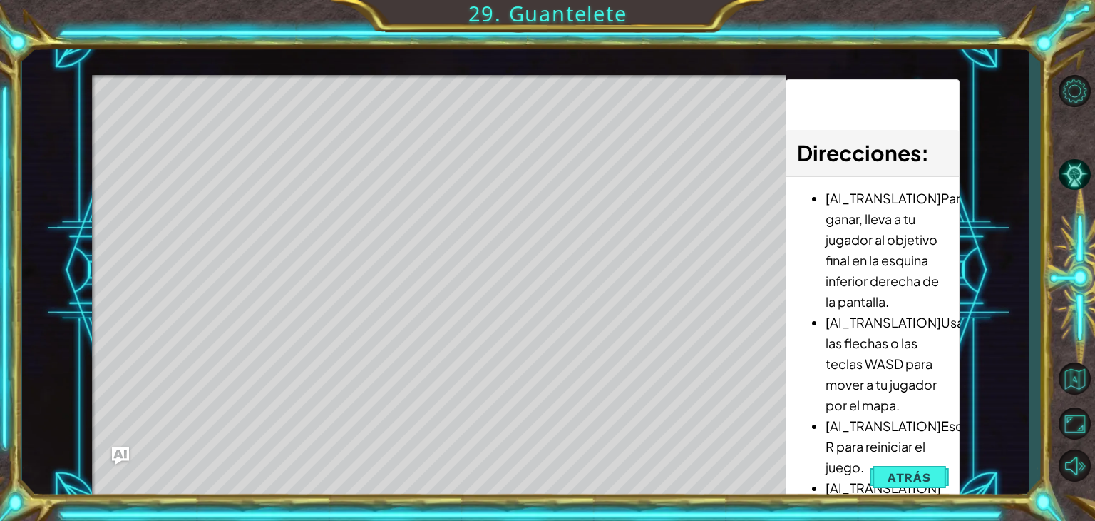
click at [340, 476] on div "Level Map" at bounding box center [421, 285] width 659 height 420
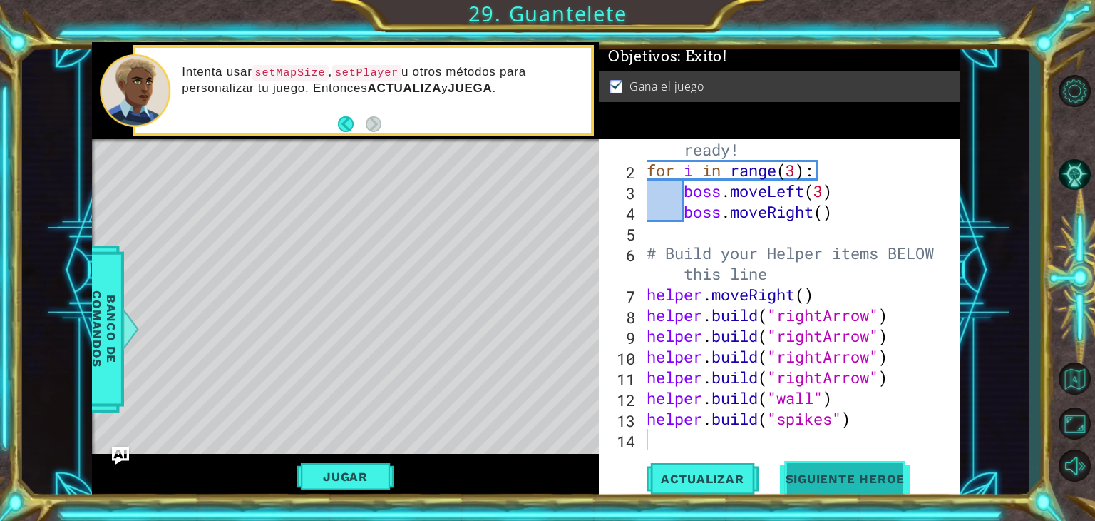
click at [875, 488] on button "Siguiente Heroe" at bounding box center [846, 479] width 148 height 36
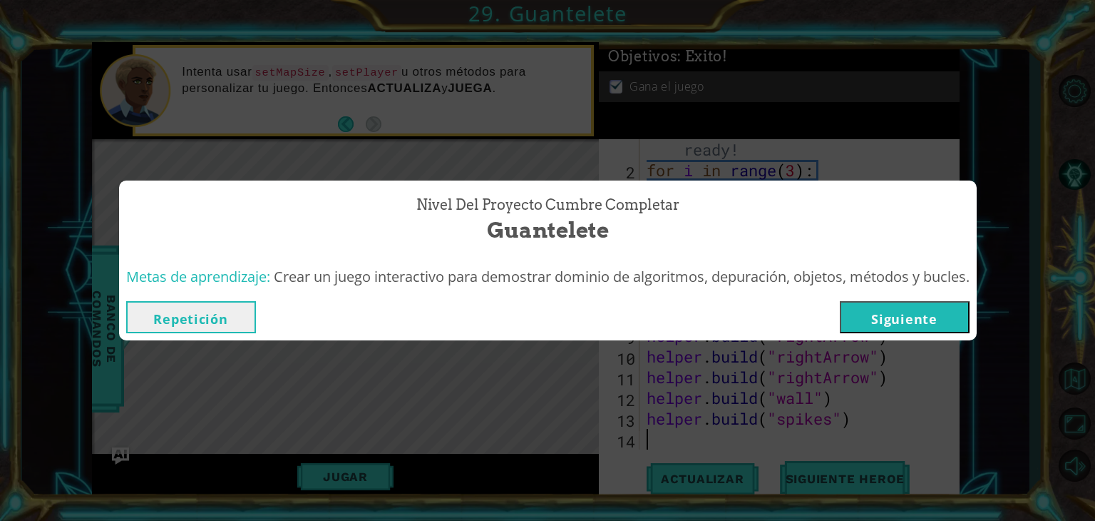
click at [929, 307] on button "Siguiente" at bounding box center [905, 317] width 130 height 32
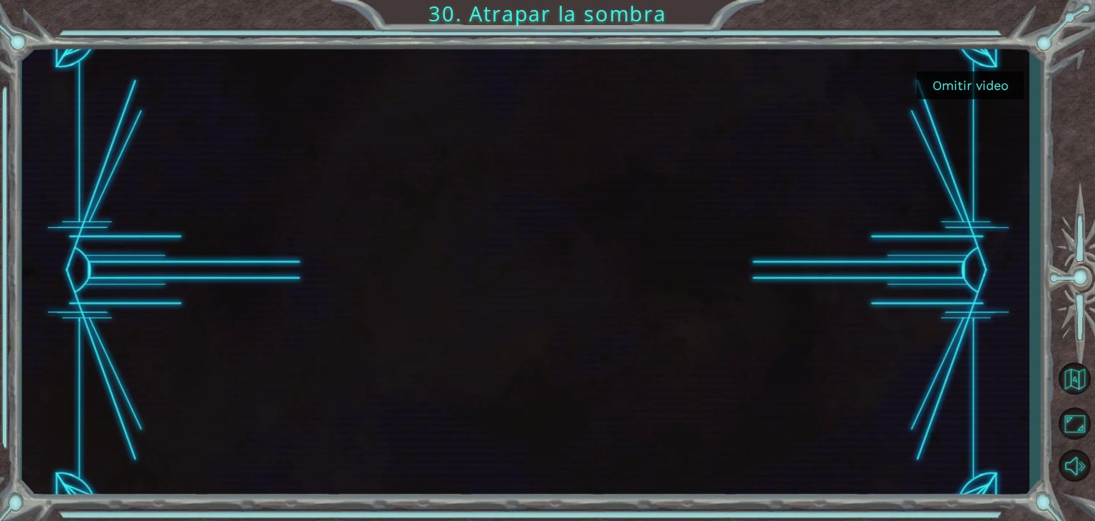
click at [971, 88] on button "Omitir video" at bounding box center [970, 85] width 107 height 28
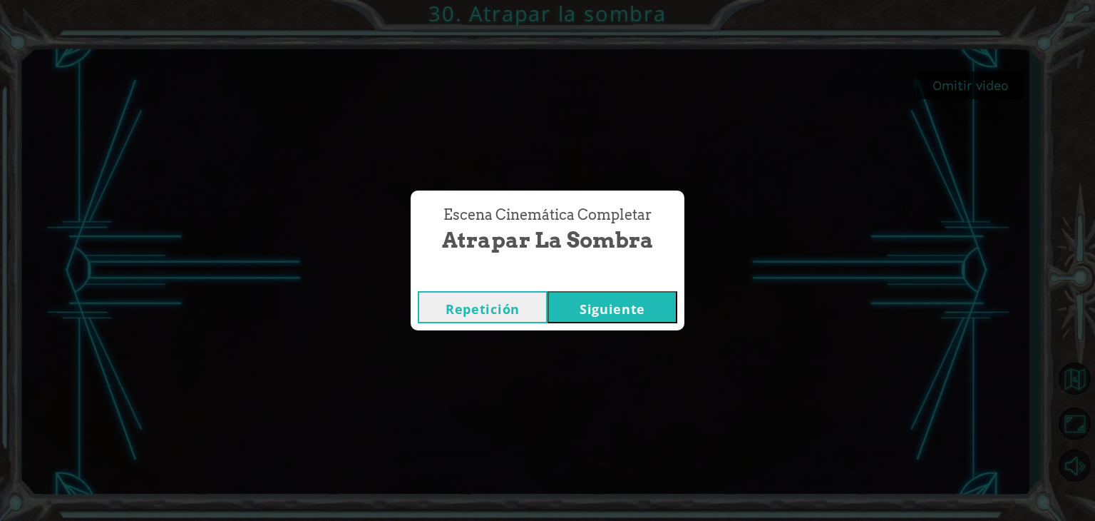
click at [639, 297] on button "Siguiente" at bounding box center [613, 307] width 130 height 32
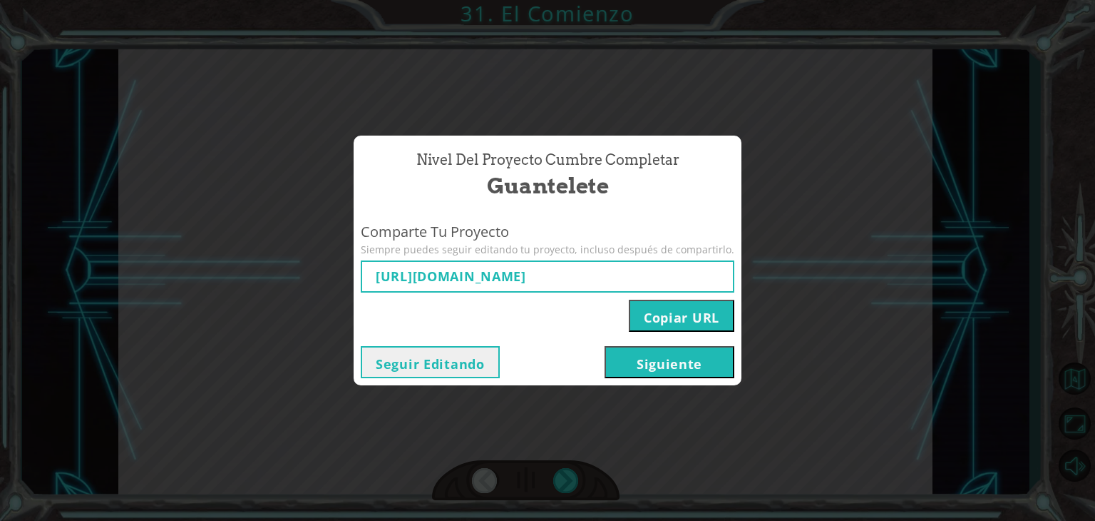
click at [651, 357] on button "Siguiente" at bounding box center [670, 362] width 130 height 32
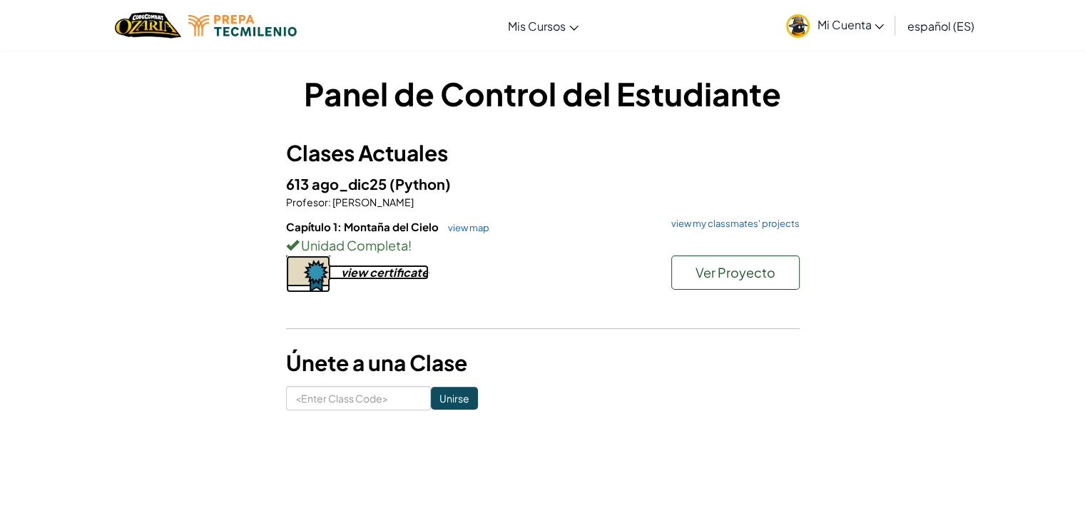
click at [362, 275] on div "view certificate" at bounding box center [385, 272] width 88 height 15
